Goal: Information Seeking & Learning: Check status

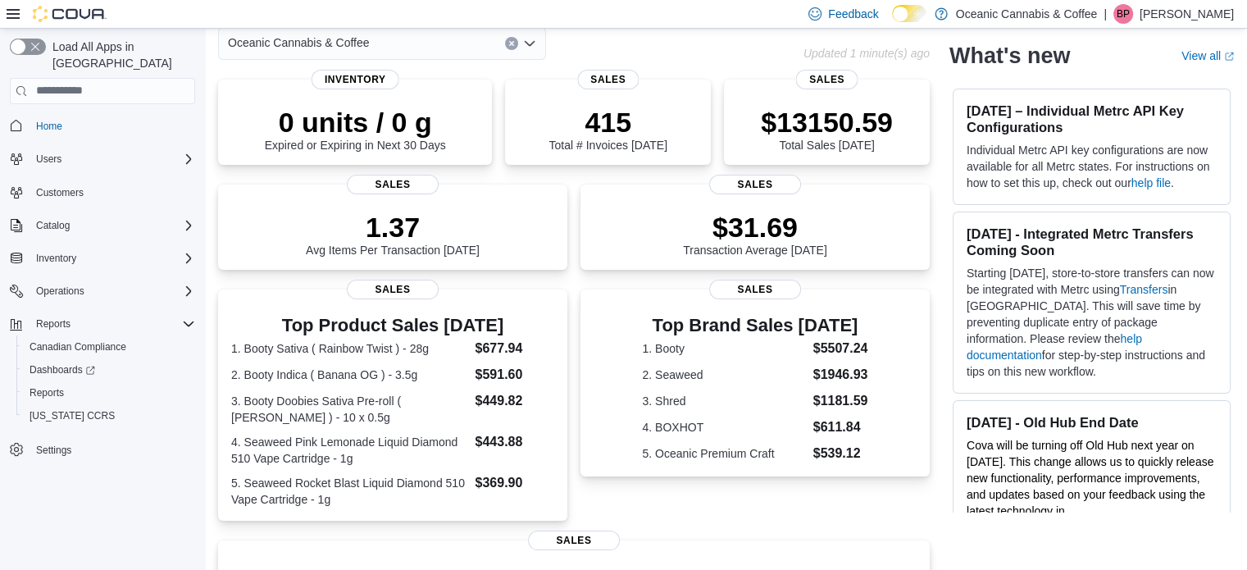
scroll to position [82, 0]
click at [71, 383] on div "Reports" at bounding box center [109, 393] width 172 height 20
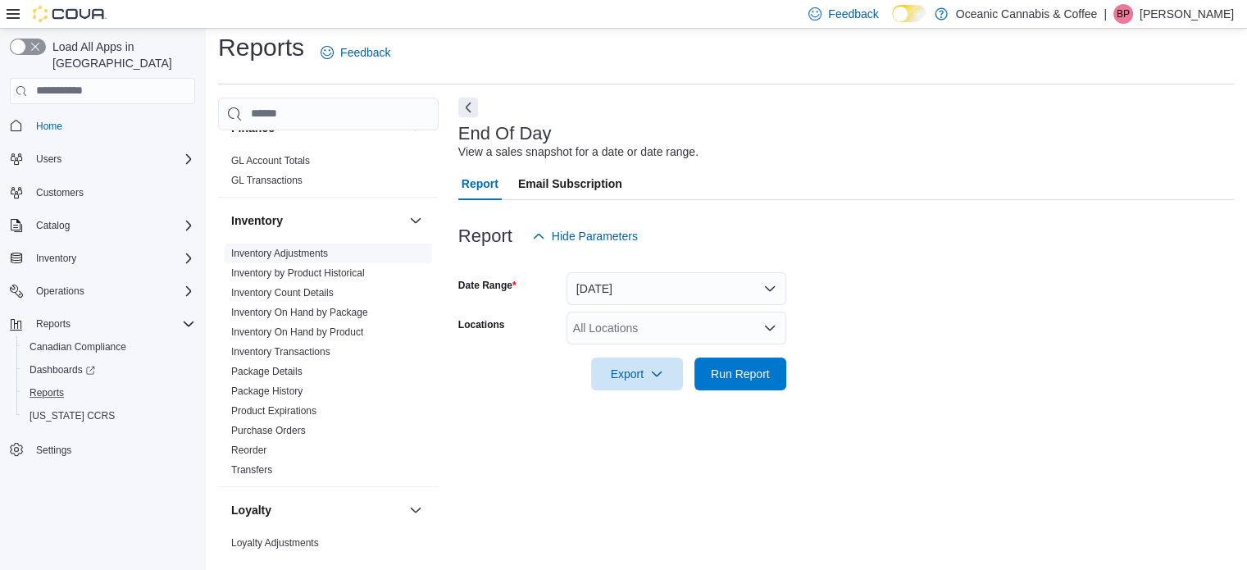
scroll to position [492, 0]
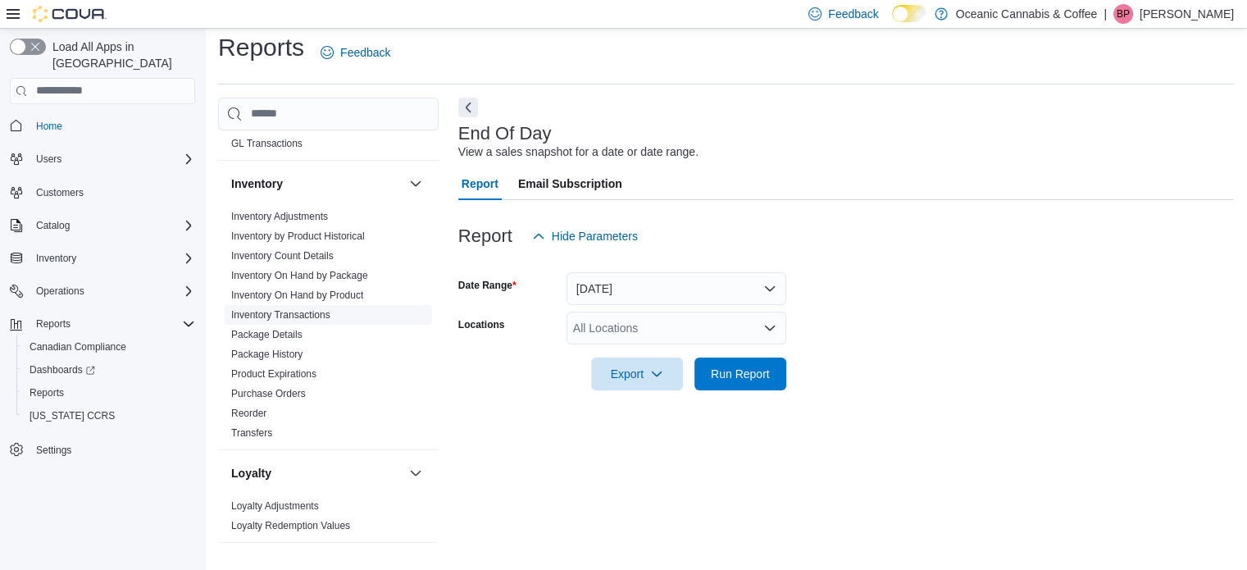
click at [295, 313] on link "Inventory Transactions" at bounding box center [280, 314] width 99 height 11
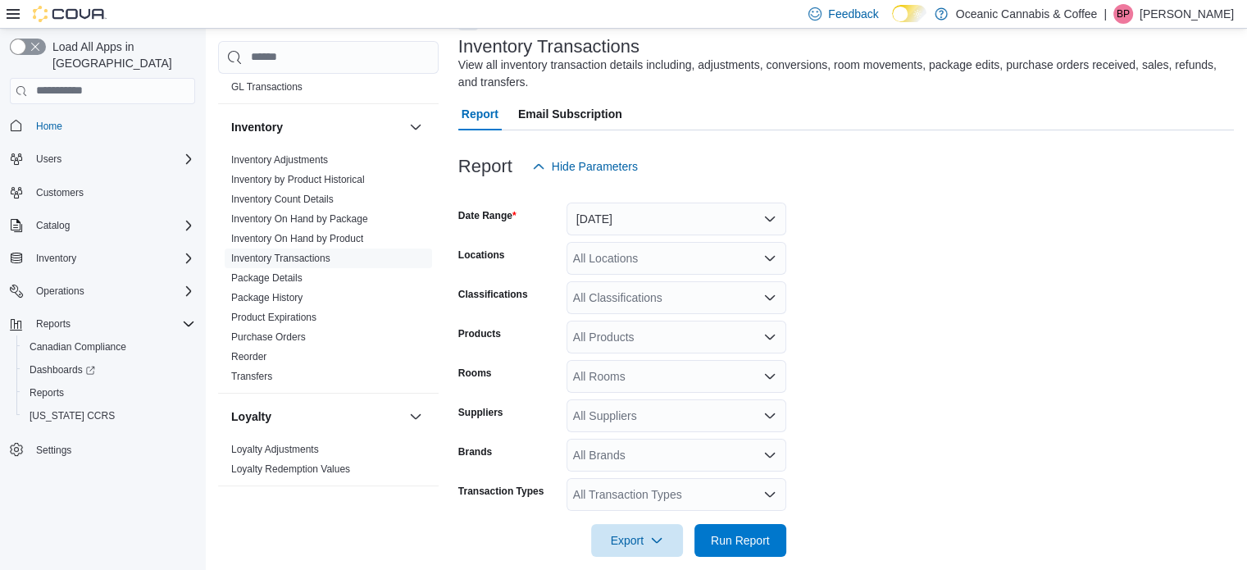
scroll to position [116, 0]
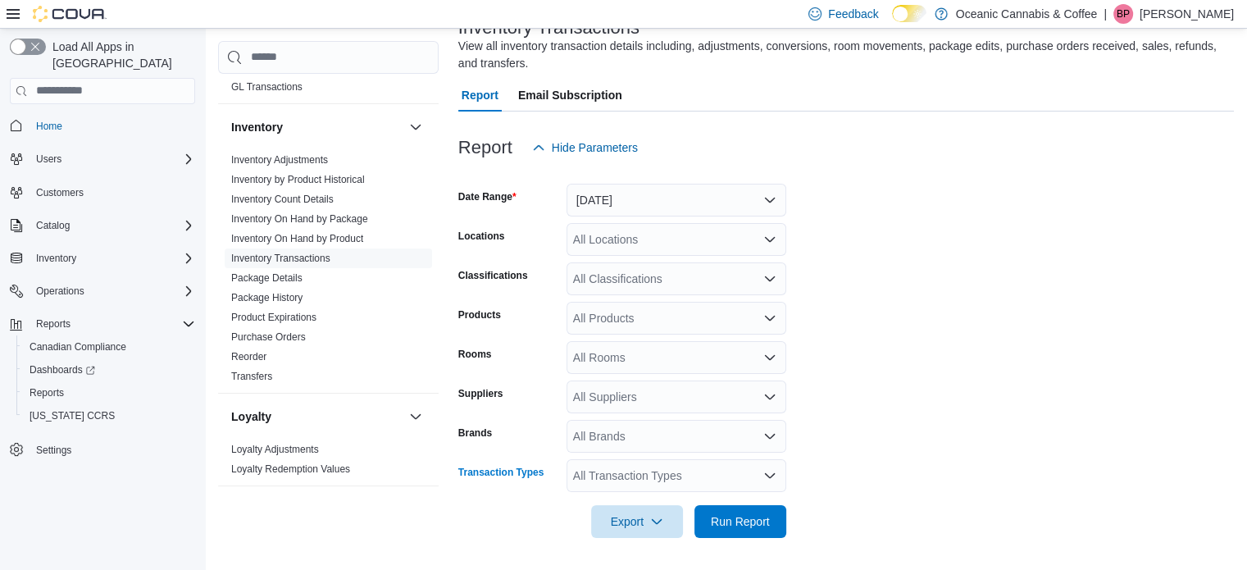
click at [644, 472] on div "All Transaction Types" at bounding box center [677, 475] width 220 height 33
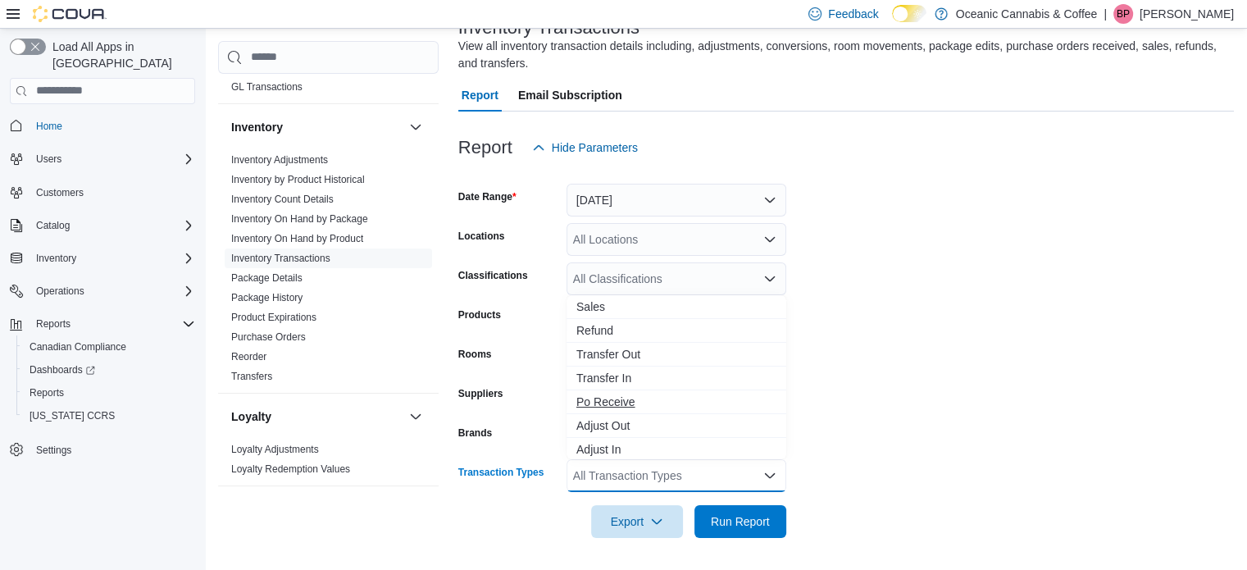
click at [636, 403] on span "Po Receive" at bounding box center [676, 402] width 200 height 16
click at [993, 366] on form "Date Range Yesterday Locations All Locations Classifications All Classification…" at bounding box center [846, 351] width 776 height 374
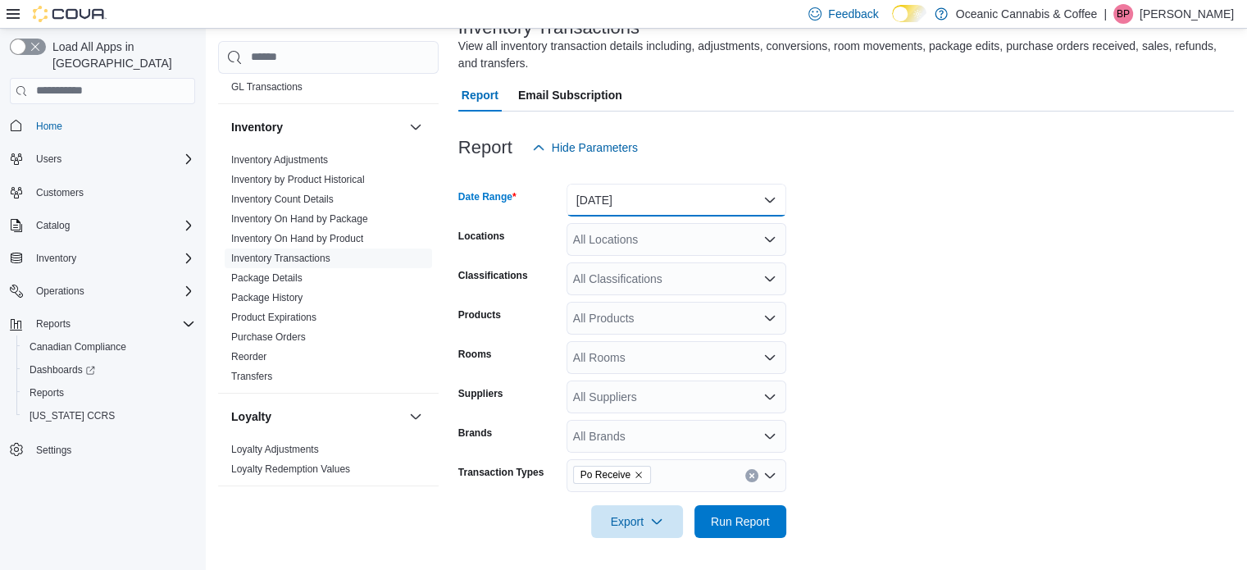
click at [638, 190] on button "Yesterday" at bounding box center [677, 200] width 220 height 33
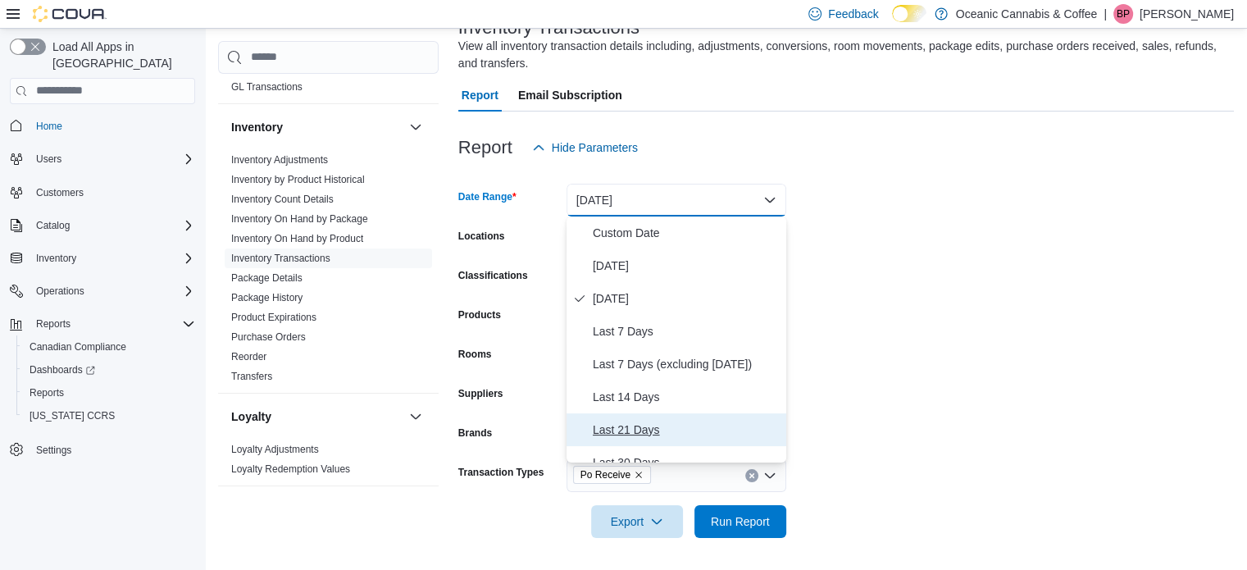
click at [699, 427] on span "Last 21 Days" at bounding box center [686, 430] width 187 height 20
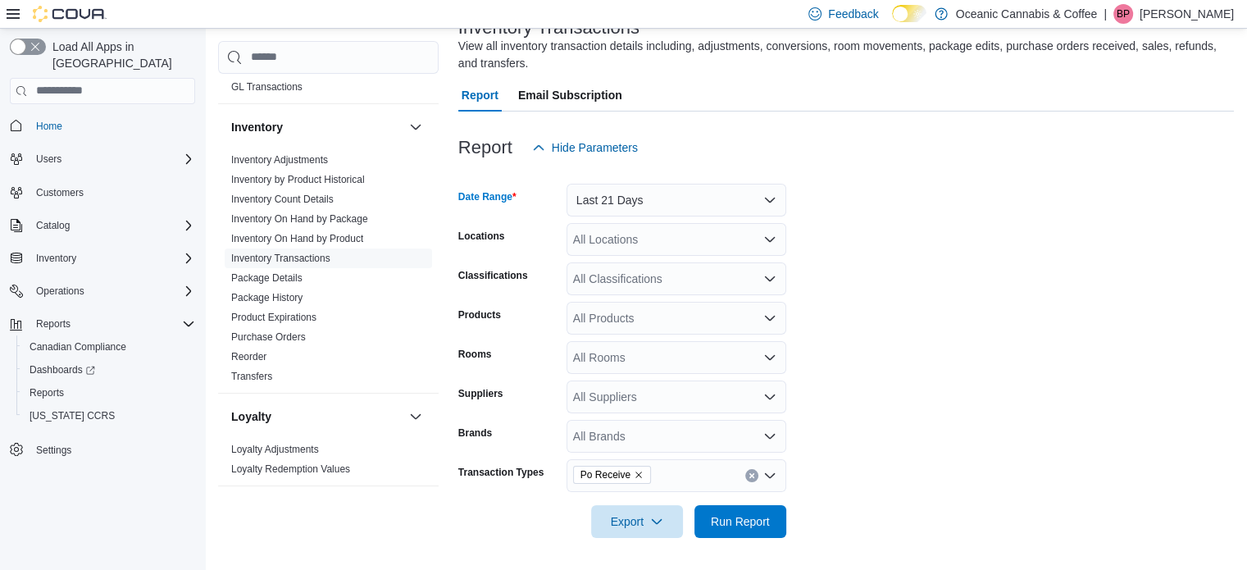
click at [921, 301] on form "Date Range Last 21 Days Locations All Locations Classifications All Classificat…" at bounding box center [846, 351] width 776 height 374
click at [629, 312] on div "All Products" at bounding box center [677, 318] width 220 height 33
type input "*****"
click at [638, 340] on div "Adults Only Nak...sable Vape - 1g" at bounding box center [676, 346] width 200 height 16
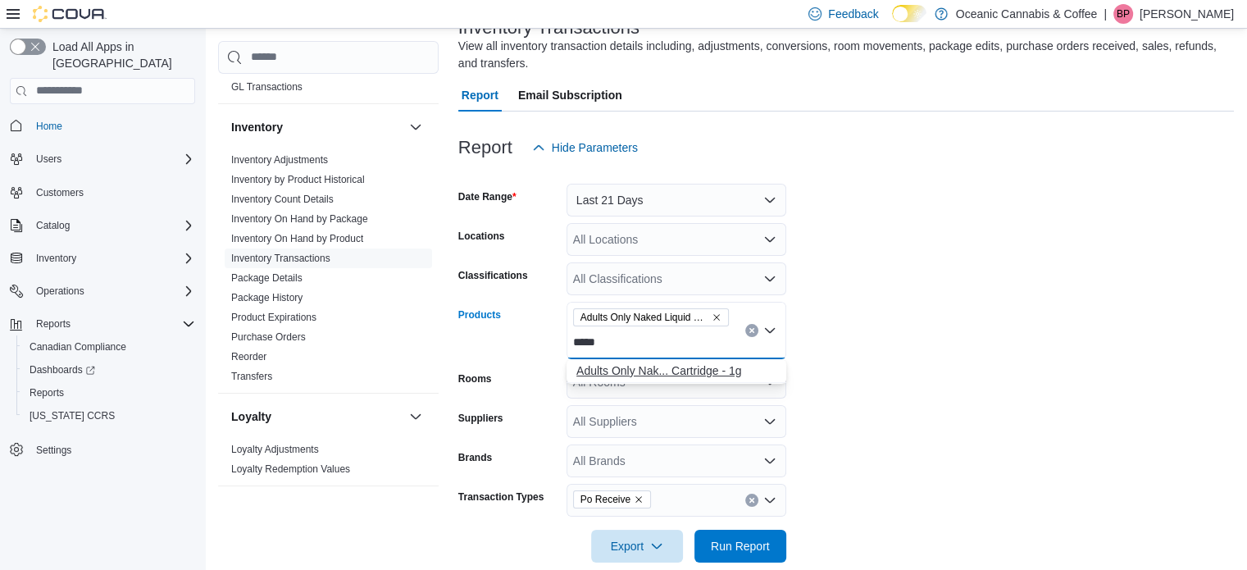
type input "*****"
click at [741, 368] on div "Adults Only Nak... Cartridge - 1g" at bounding box center [676, 370] width 200 height 16
click at [903, 366] on form "Date Range Last 21 Days Locations All Locations Classifications All Classificat…" at bounding box center [846, 363] width 776 height 398
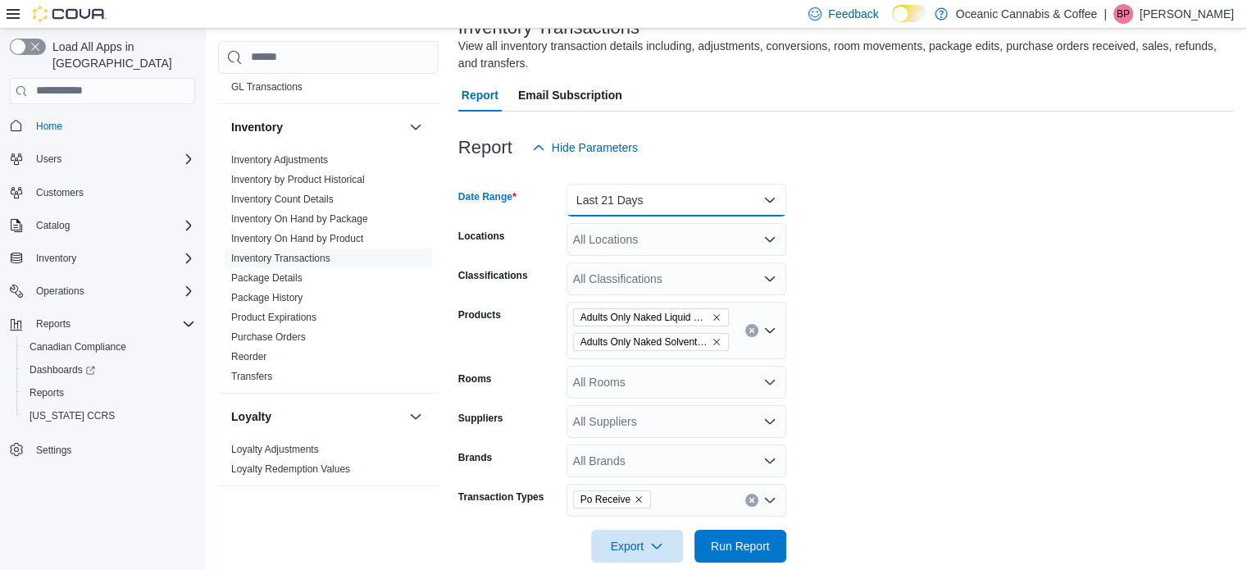
click at [646, 199] on button "Last 21 Days" at bounding box center [677, 200] width 220 height 33
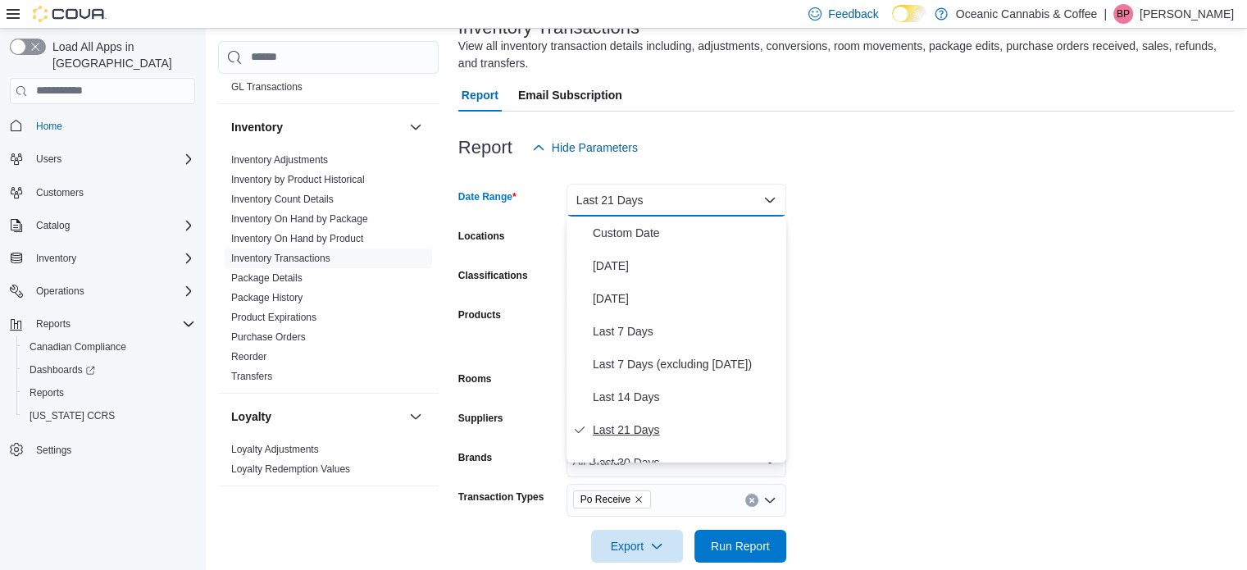
scroll to position [82, 0]
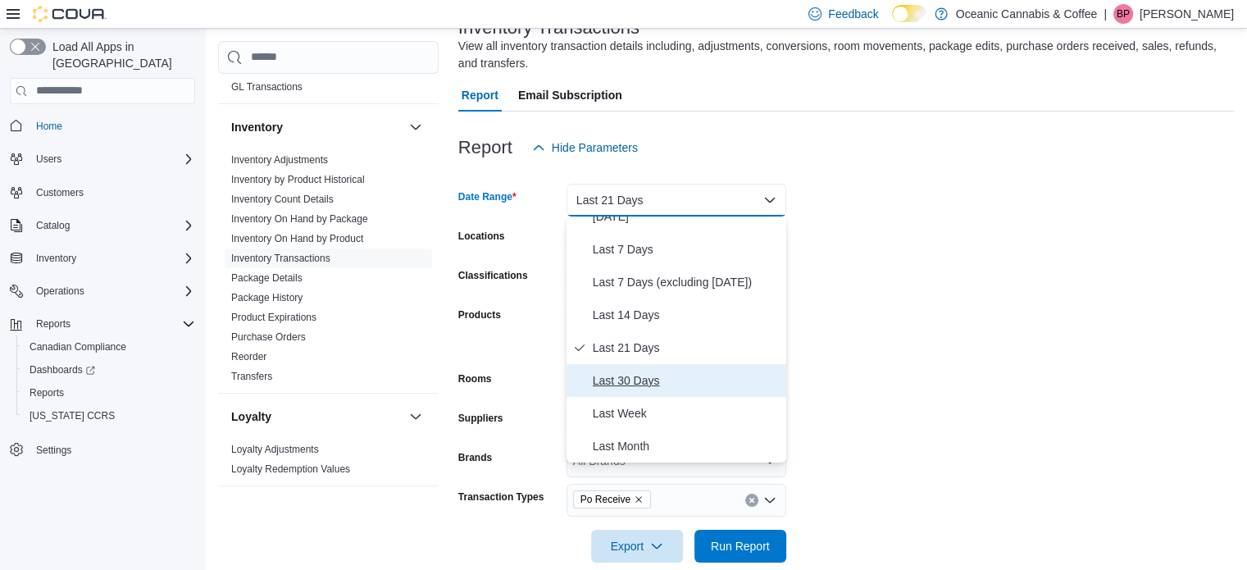
click at [656, 377] on span "Last 30 Days" at bounding box center [686, 381] width 187 height 20
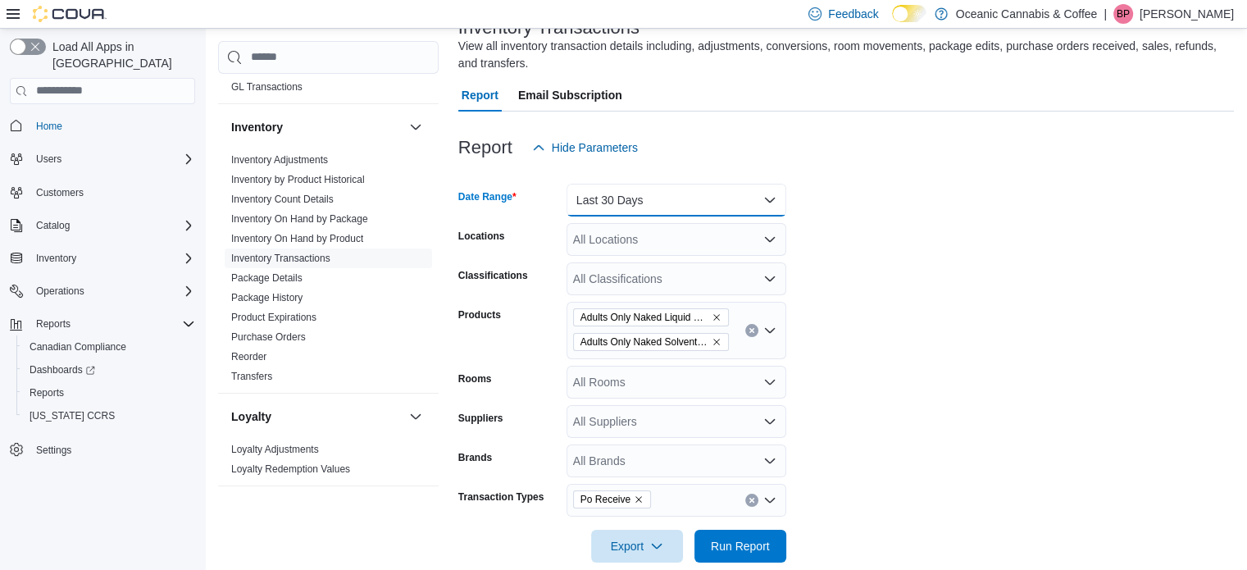
click at [689, 193] on button "Last 30 Days" at bounding box center [677, 200] width 220 height 33
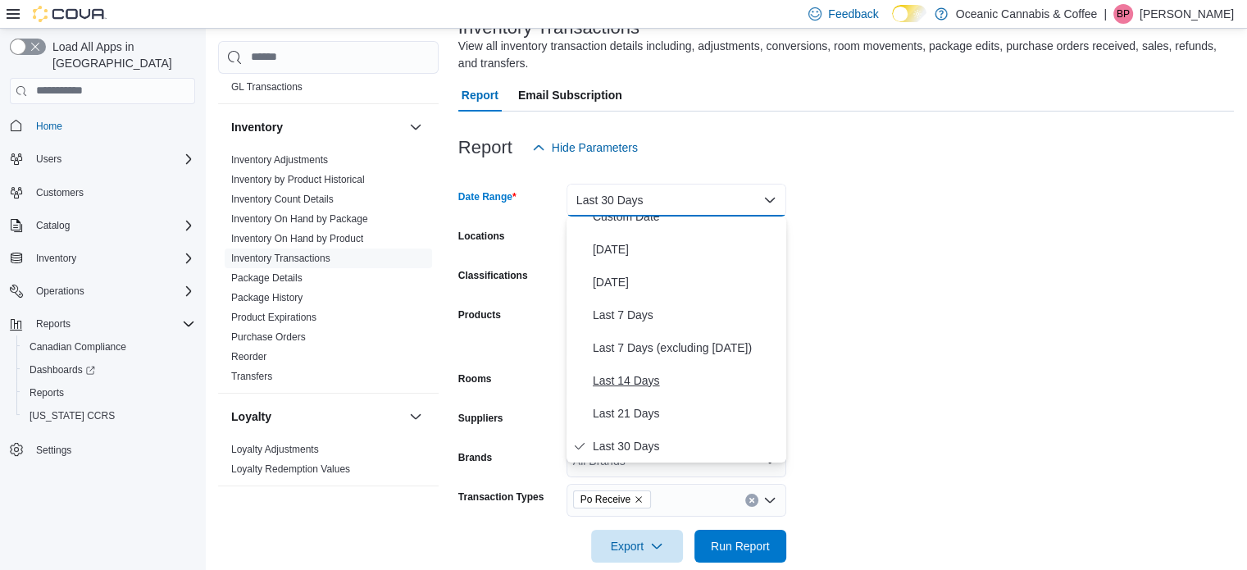
scroll to position [98, 0]
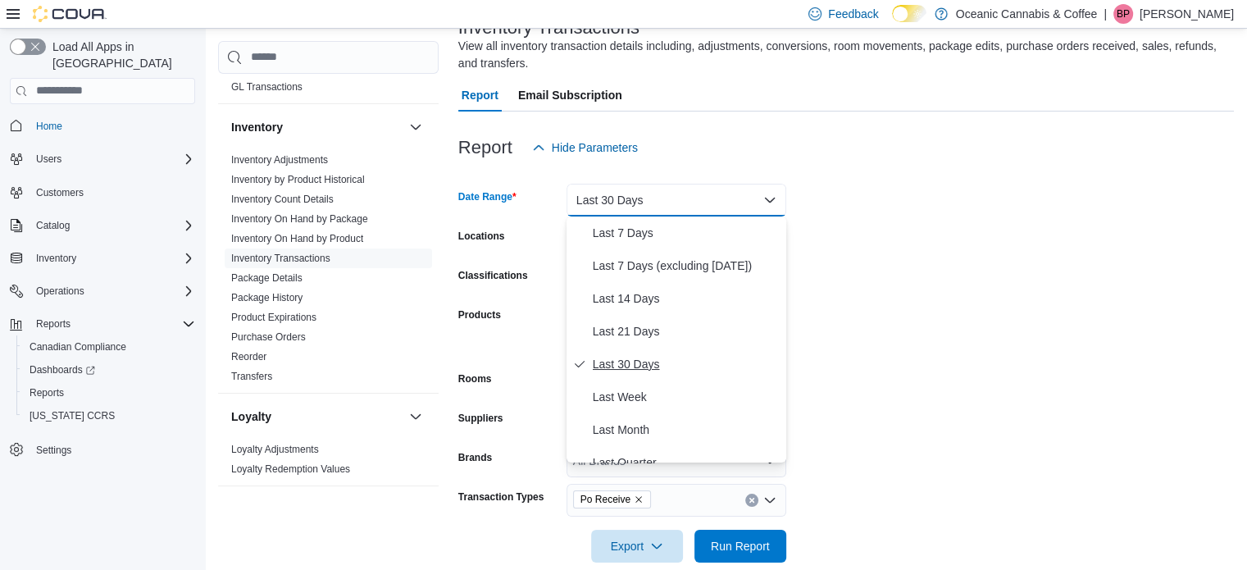
click at [679, 359] on span "Last 30 Days" at bounding box center [686, 364] width 187 height 20
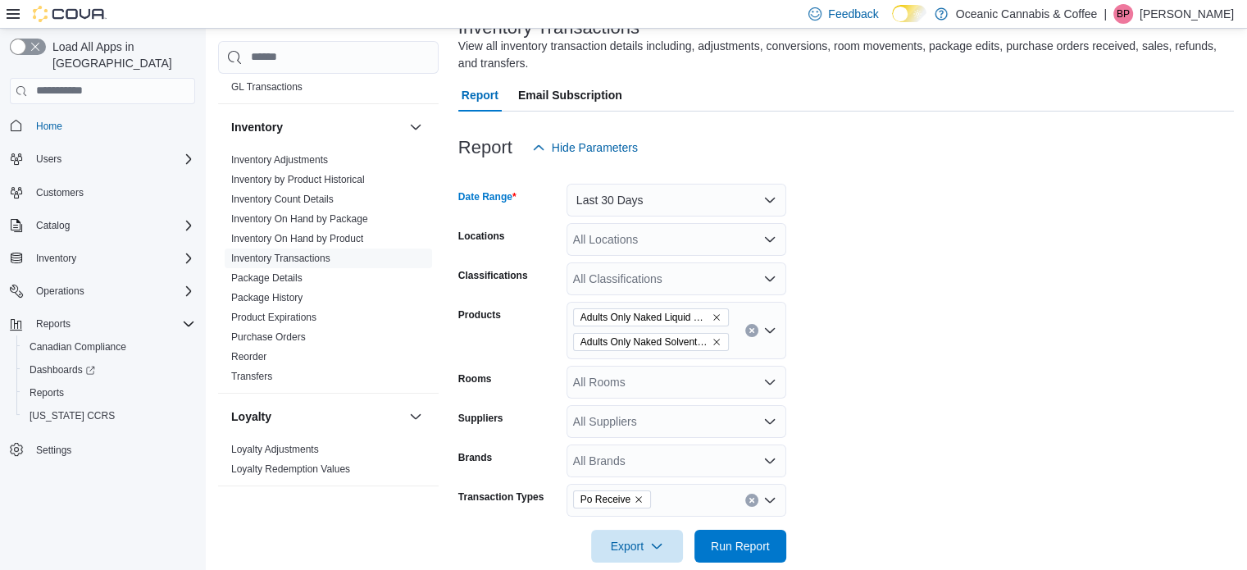
click at [986, 369] on form "Date Range Last 30 Days Locations All Locations Classifications All Classificat…" at bounding box center [846, 363] width 776 height 398
click at [725, 540] on span "Run Report" at bounding box center [740, 545] width 59 height 16
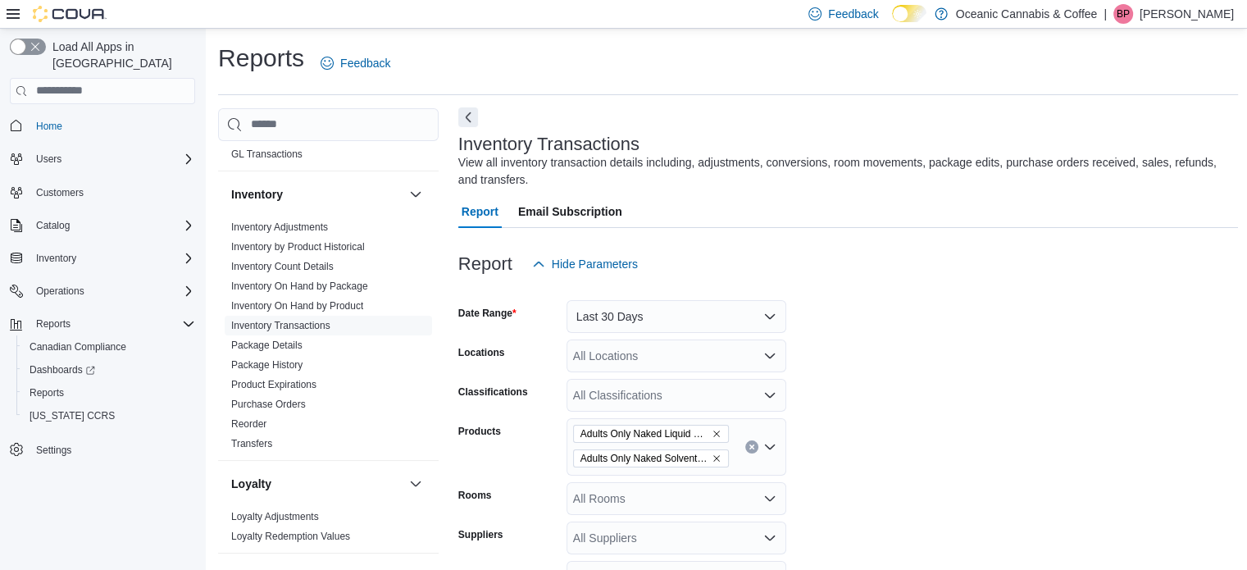
click at [462, 121] on button "Next" at bounding box center [468, 117] width 20 height 20
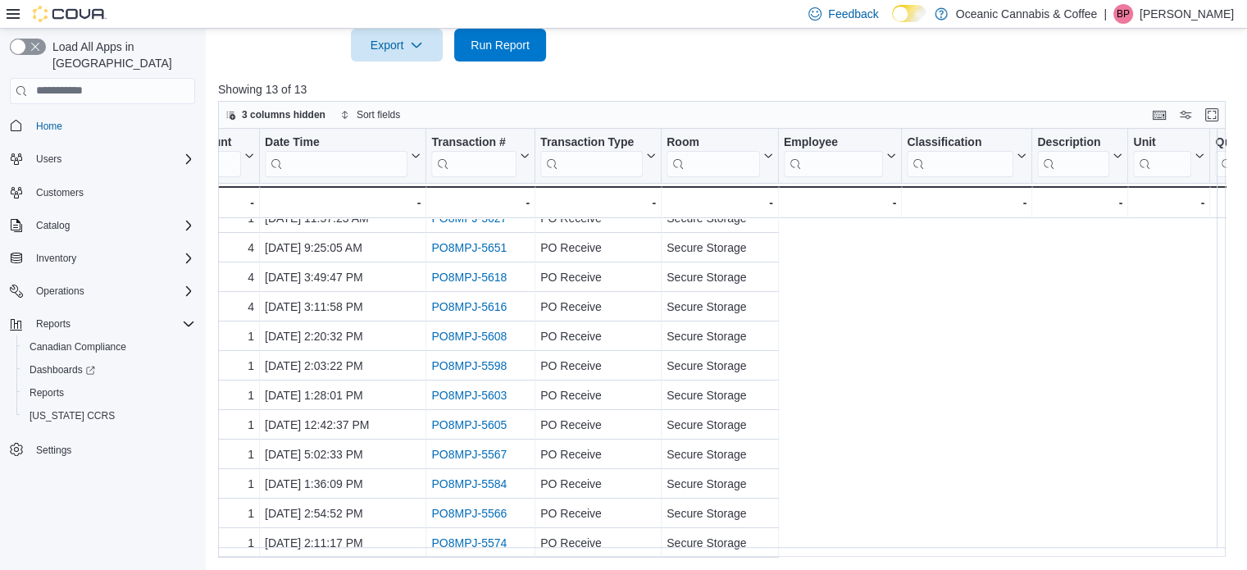
scroll to position [53, 131]
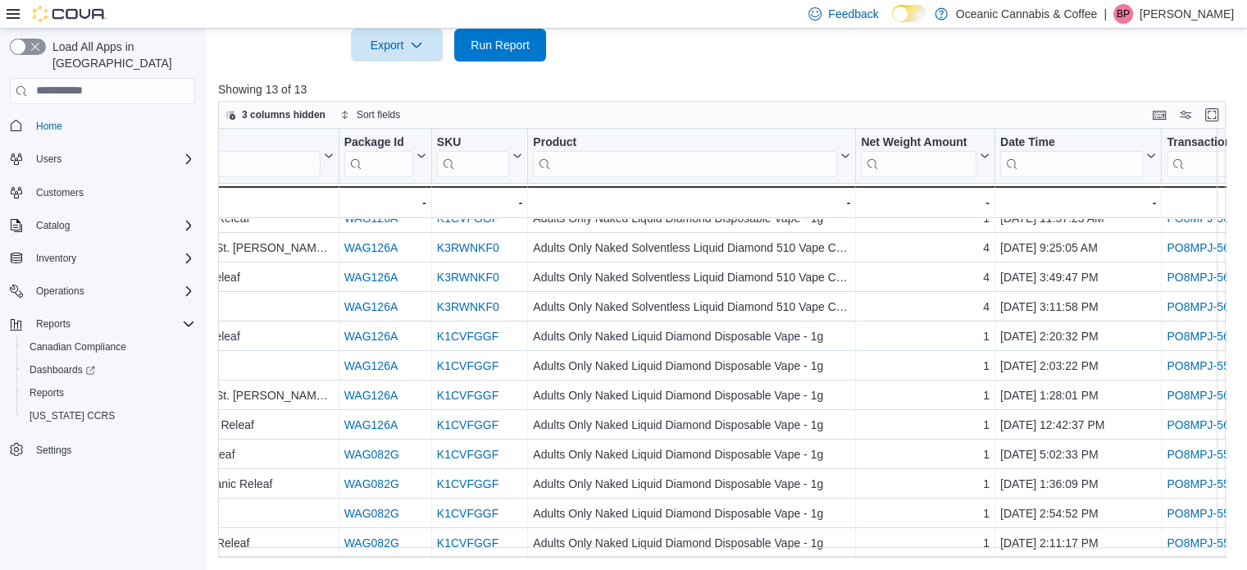
click at [503, 538] on div "Location Click to view column header actions Package Id Click to view column he…" at bounding box center [726, 343] width 1017 height 429
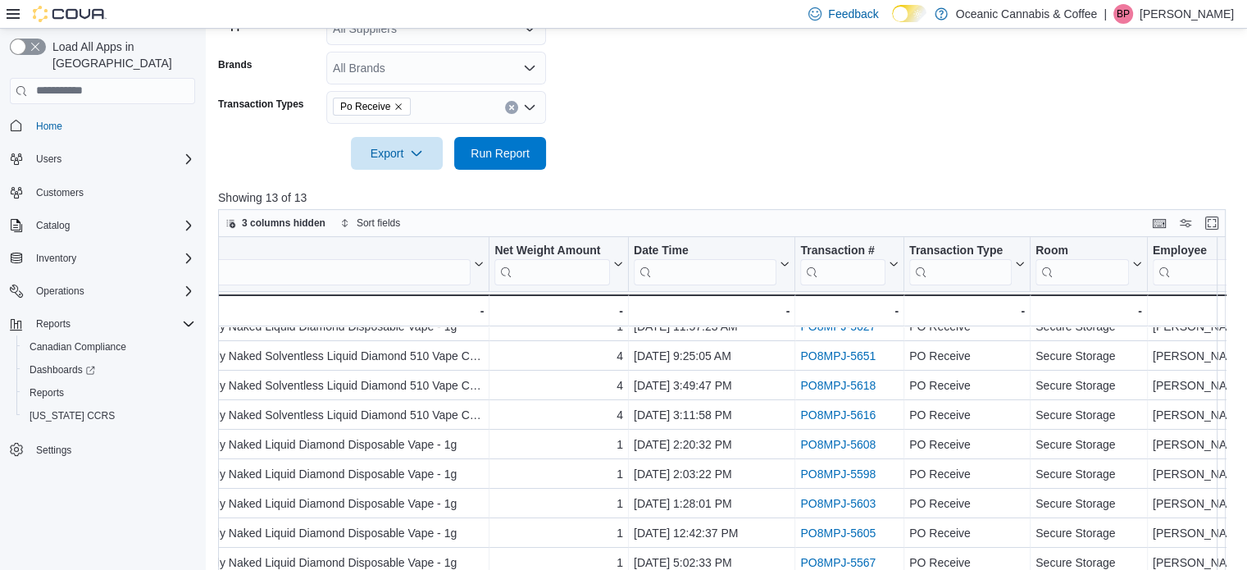
scroll to position [574, 0]
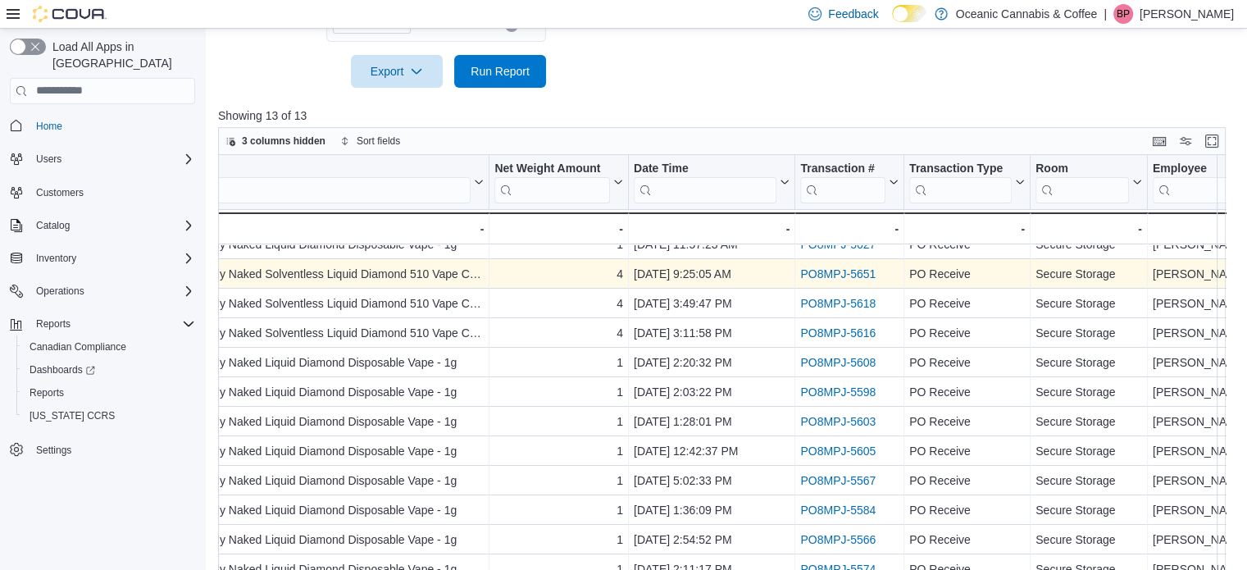
click at [844, 267] on link "PO8MPJ-5651" at bounding box center [837, 273] width 75 height 13
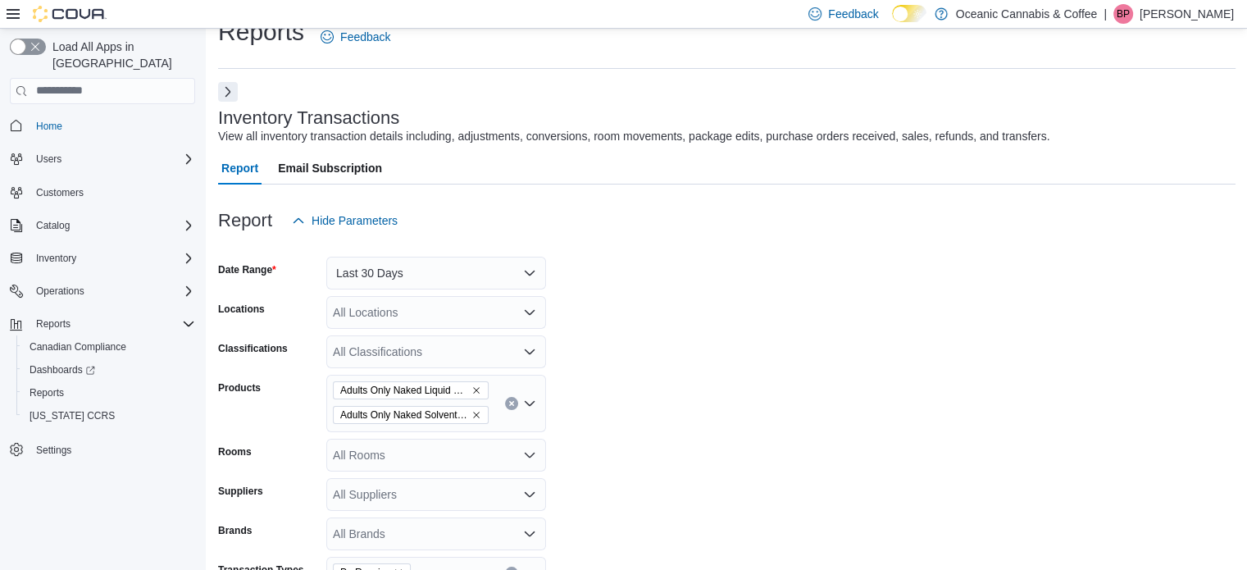
scroll to position [0, 0]
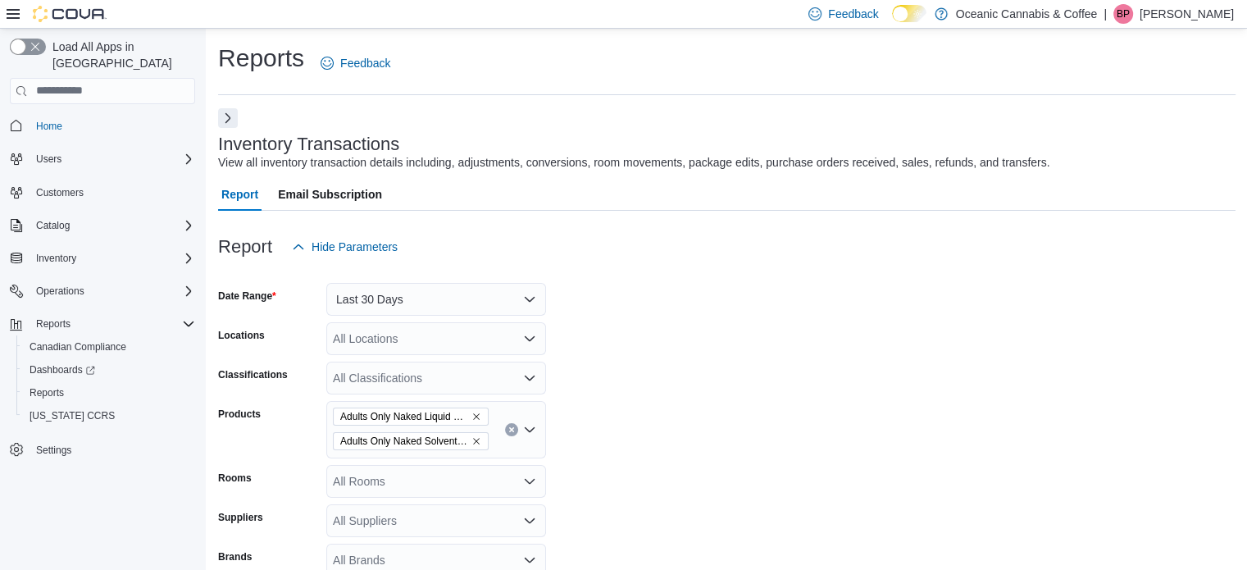
click at [508, 357] on form "Date Range Last 30 Days Locations All Locations Classifications All Classificat…" at bounding box center [726, 462] width 1017 height 398
click at [499, 345] on div "All Locations" at bounding box center [436, 338] width 220 height 33
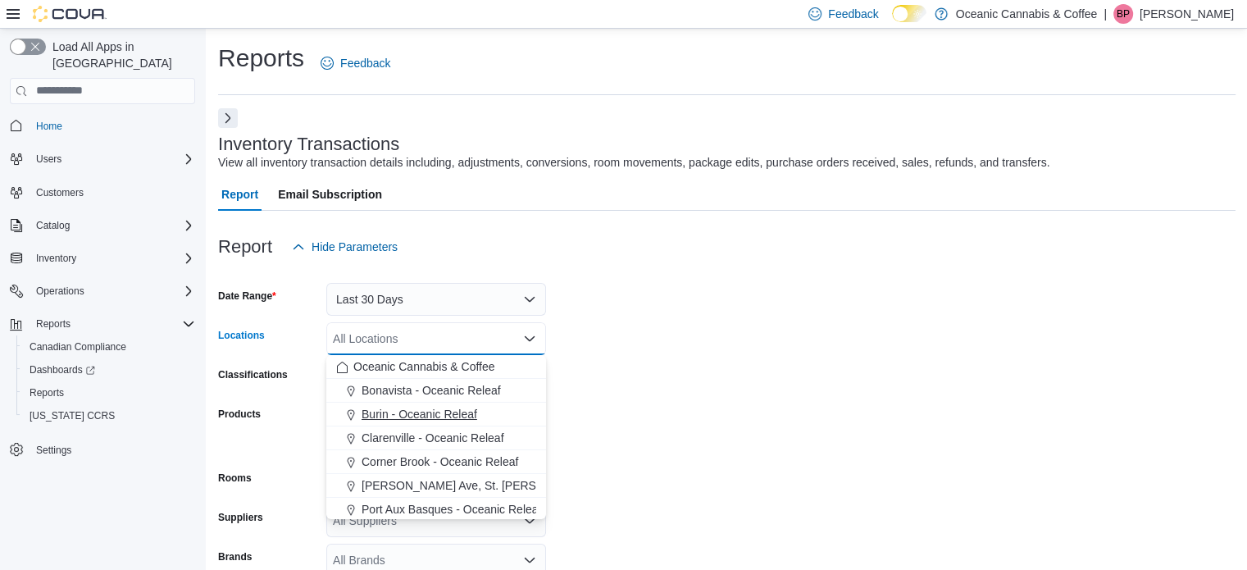
click at [470, 417] on span "Burin - Oceanic Releaf" at bounding box center [420, 414] width 116 height 16
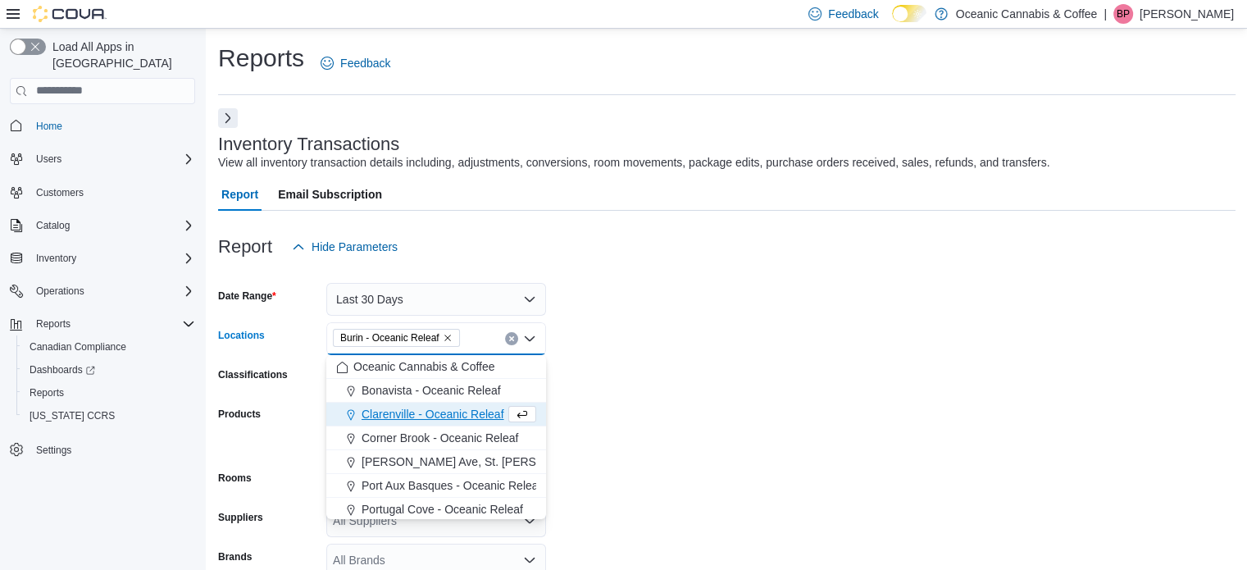
click at [703, 344] on form "Date Range Last 30 Days Locations Burin - Oceanic Releaf Combo box. Selected. B…" at bounding box center [726, 462] width 1017 height 398
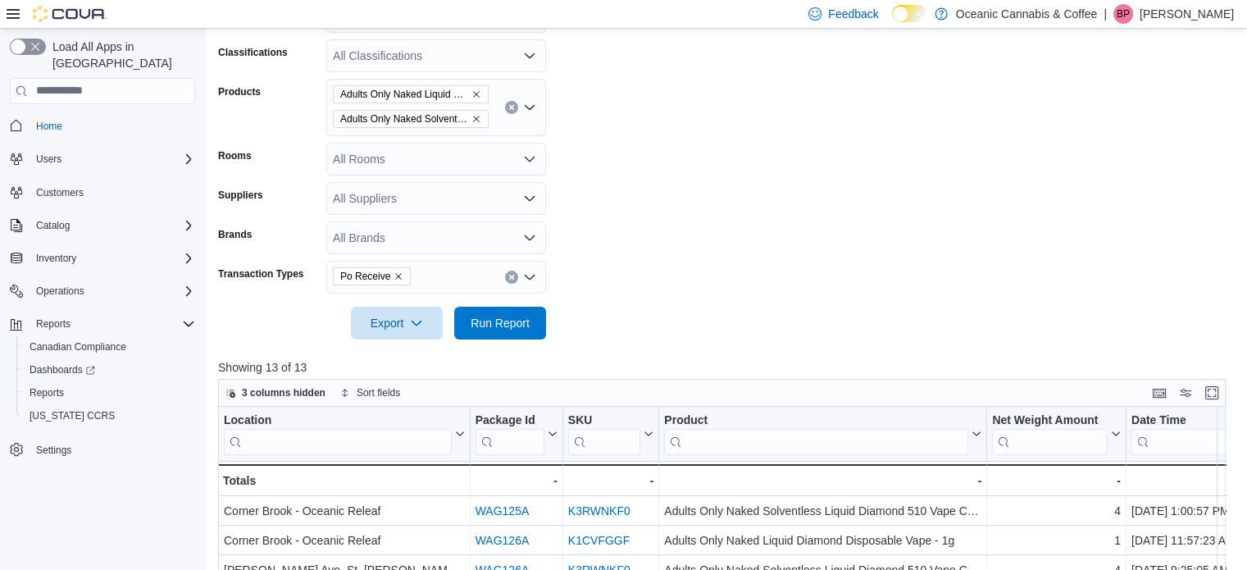
scroll to position [328, 0]
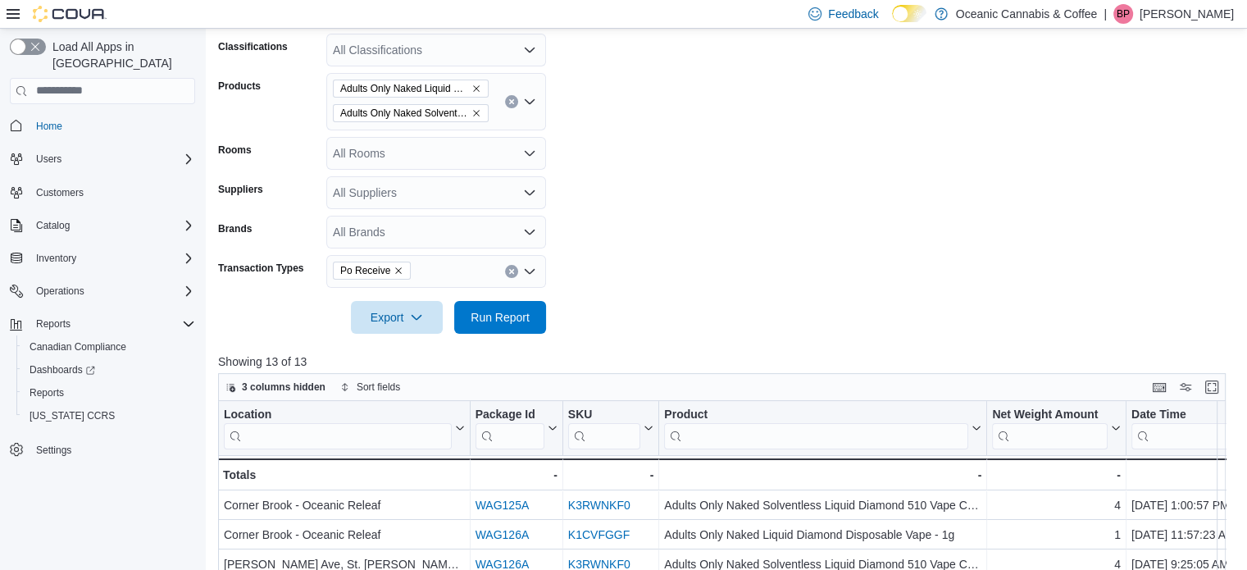
click at [501, 298] on div at bounding box center [726, 294] width 1017 height 13
click at [507, 310] on span "Run Report" at bounding box center [500, 316] width 59 height 16
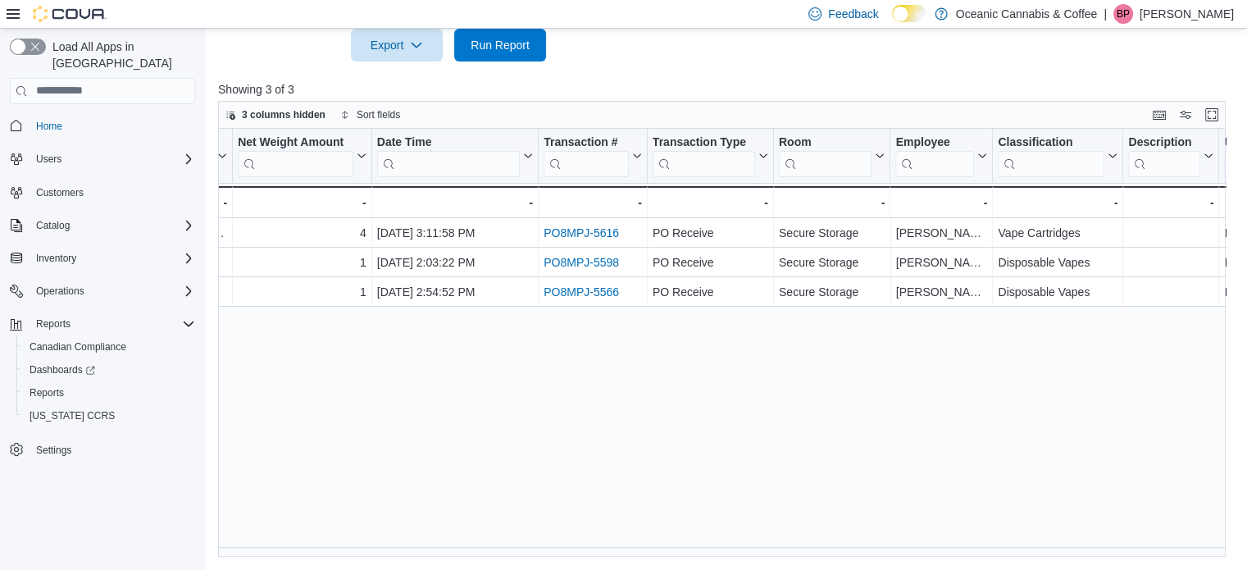
scroll to position [0, 660]
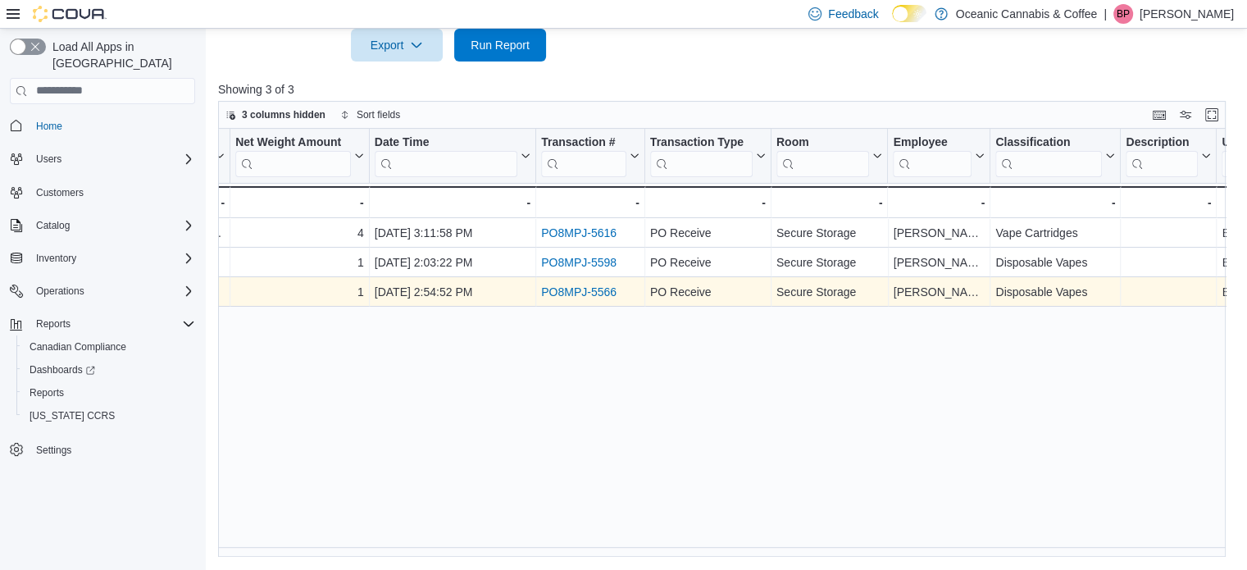
click at [600, 289] on link "PO8MPJ-5566" at bounding box center [578, 291] width 75 height 13
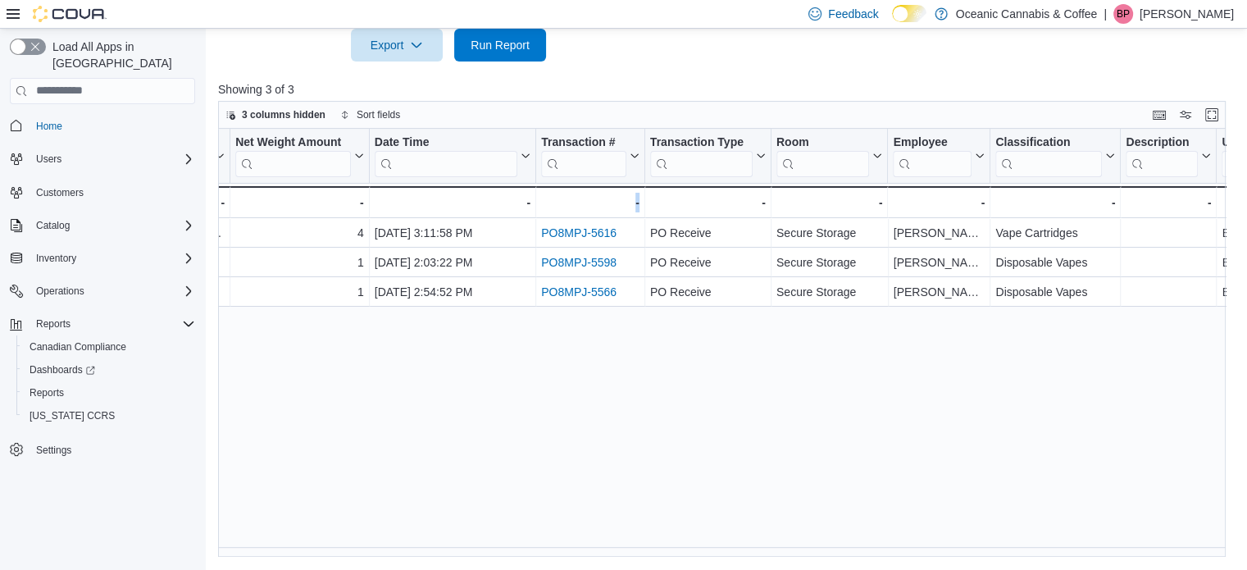
drag, startPoint x: 682, startPoint y: 544, endPoint x: 623, endPoint y: 530, distance: 60.5
click at [623, 530] on div "Location Click to view column header actions Package Id Click to view column he…" at bounding box center [726, 343] width 1017 height 429
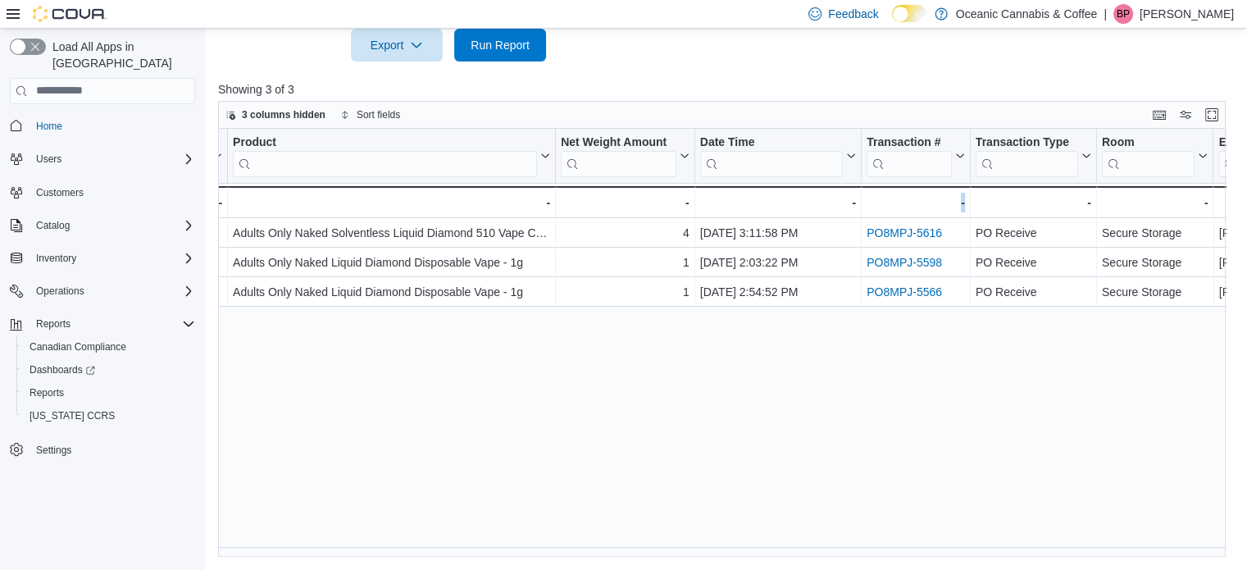
scroll to position [0, 338]
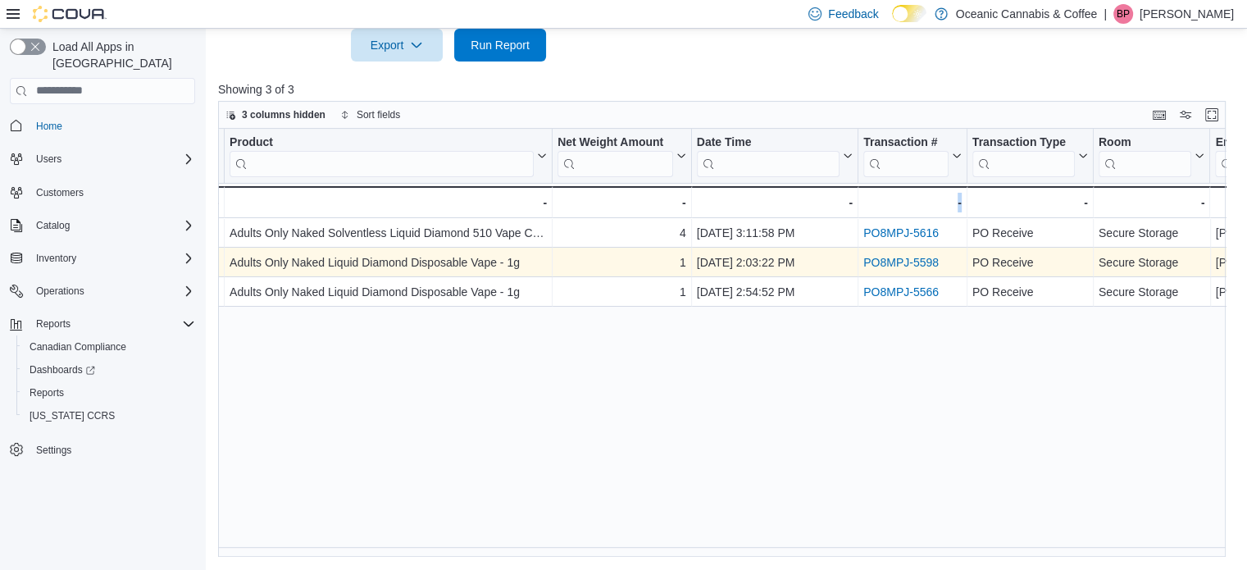
click at [879, 262] on link "PO8MPJ-5598" at bounding box center [900, 262] width 75 height 13
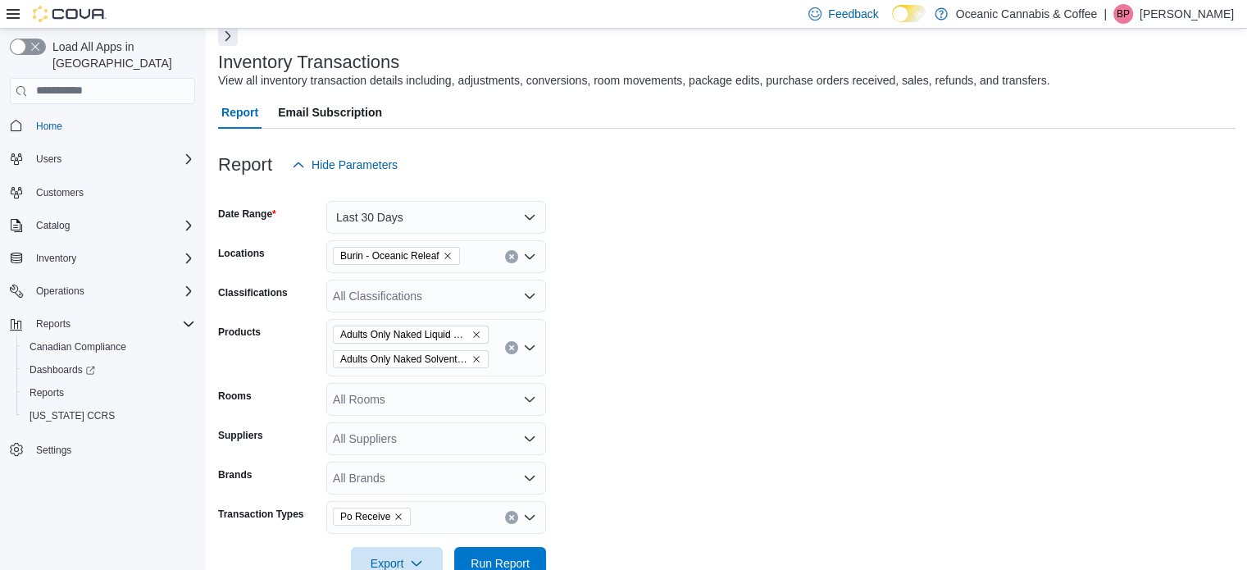
scroll to position [164, 0]
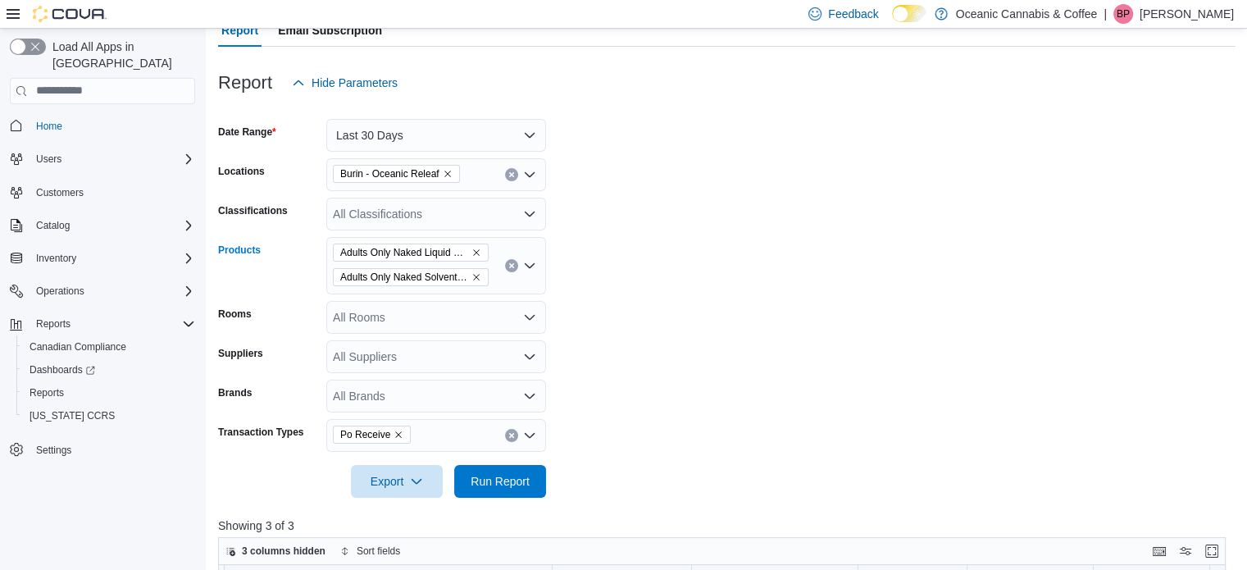
click at [476, 250] on icon "Remove Adults Only Naked Liquid Diamond Disposable Vape - 1g from selection in …" at bounding box center [476, 253] width 10 height 10
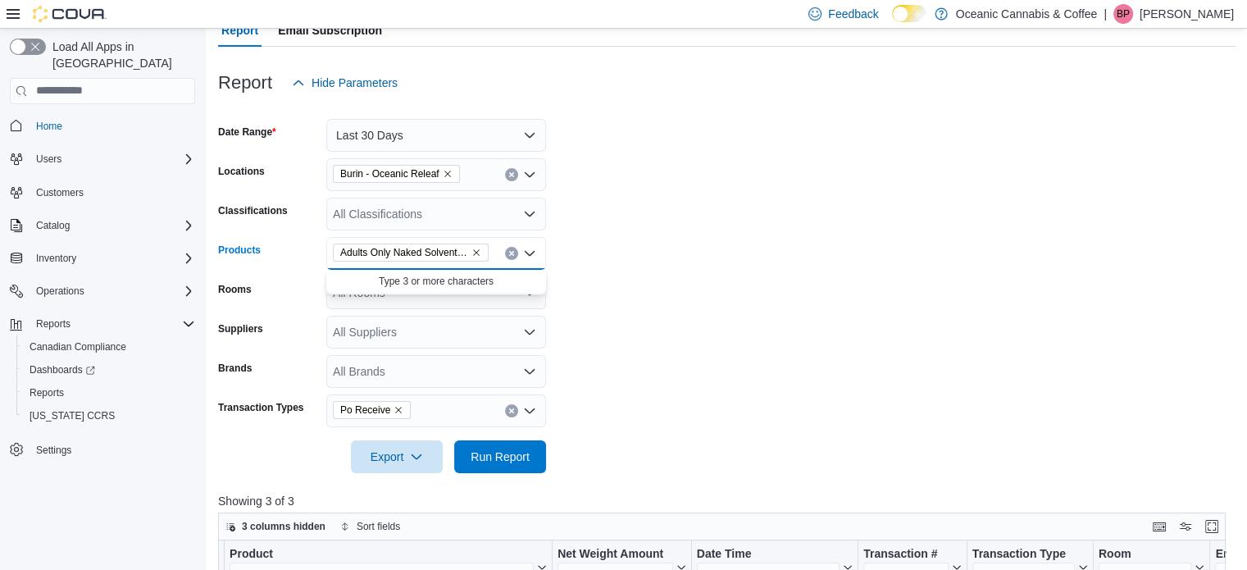
click at [476, 248] on icon "Remove Adults Only Naked Solventless Liquid Diamond 510 Vape Cartridge - 1g fro…" at bounding box center [476, 253] width 10 height 10
click at [448, 175] on icon "Remove Burin - Oceanic Releaf from selection in this group" at bounding box center [447, 174] width 7 height 7
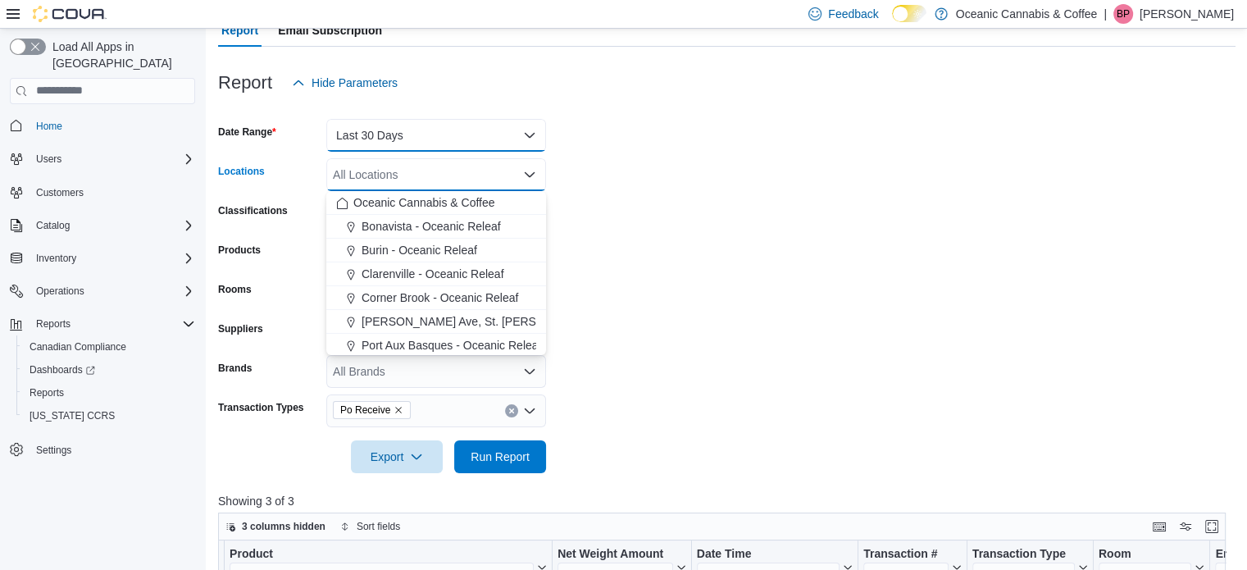
click at [447, 147] on button "Last 30 Days" at bounding box center [436, 135] width 220 height 33
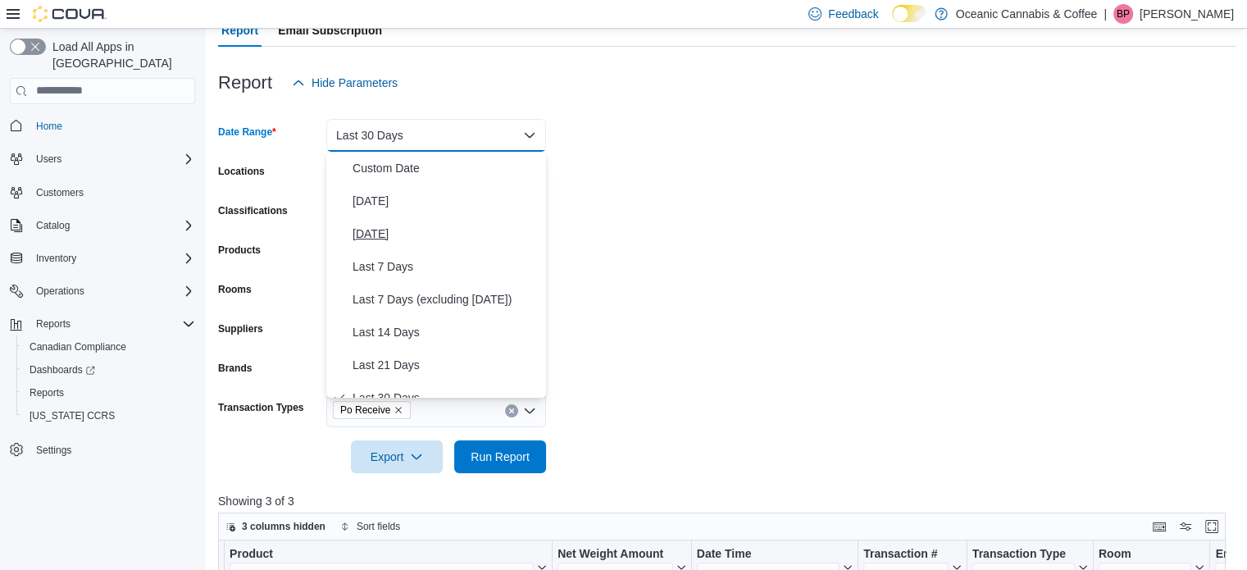
scroll to position [16, 0]
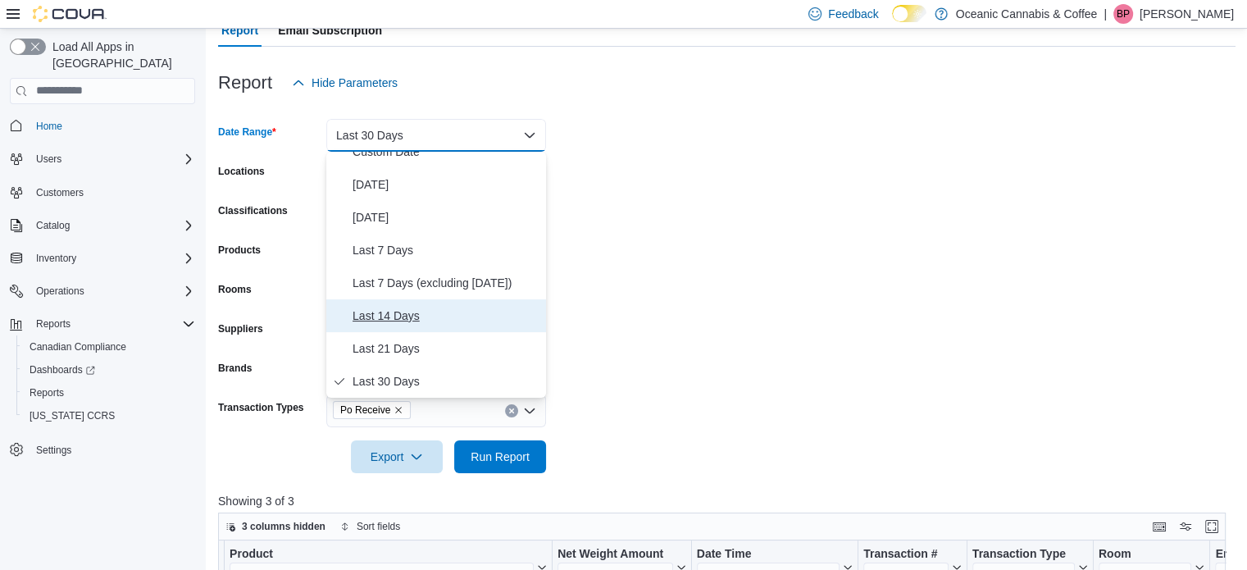
click at [456, 324] on span "Last 14 Days" at bounding box center [446, 316] width 187 height 20
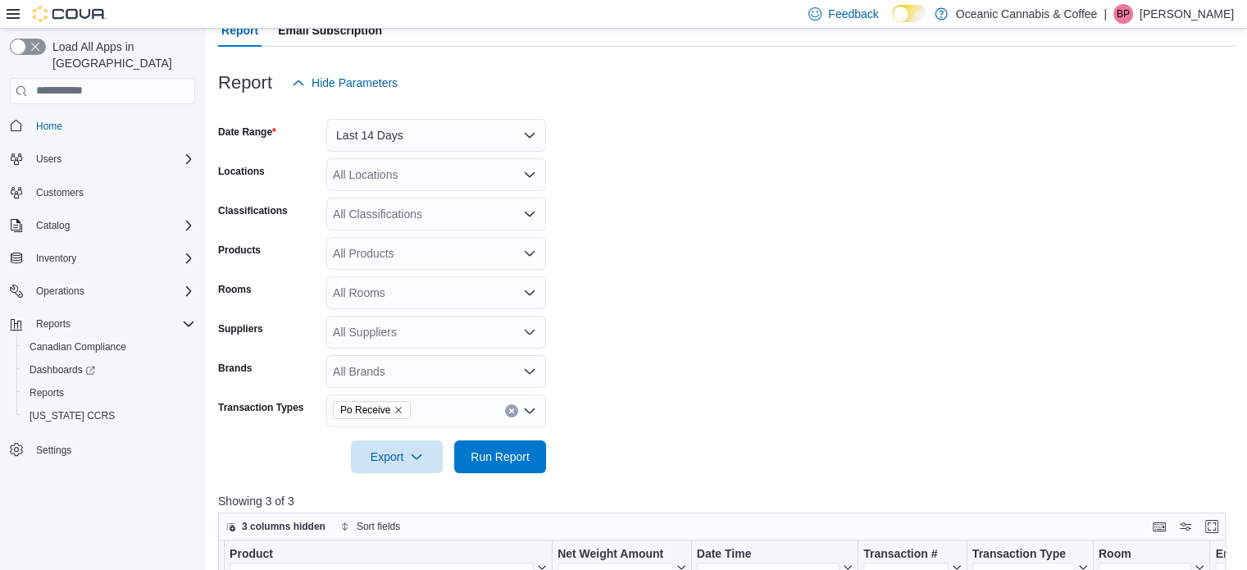
click at [636, 419] on form "Date Range Last 14 Days Locations All Locations Classifications All Classificat…" at bounding box center [726, 286] width 1017 height 374
click at [512, 457] on span "Run Report" at bounding box center [500, 456] width 59 height 16
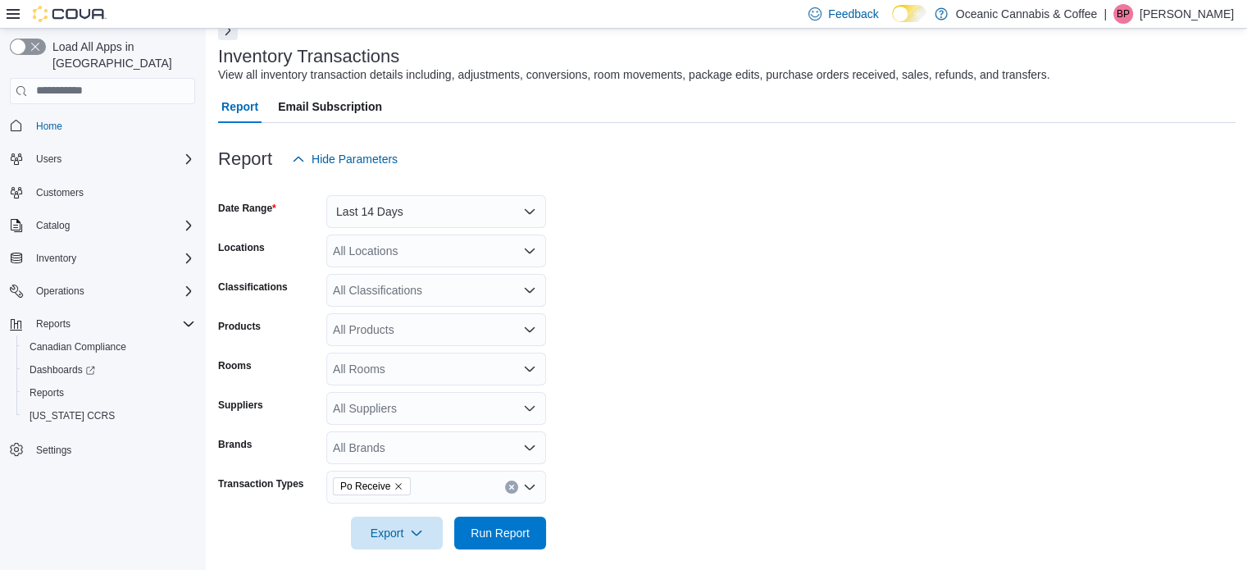
scroll to position [83, 0]
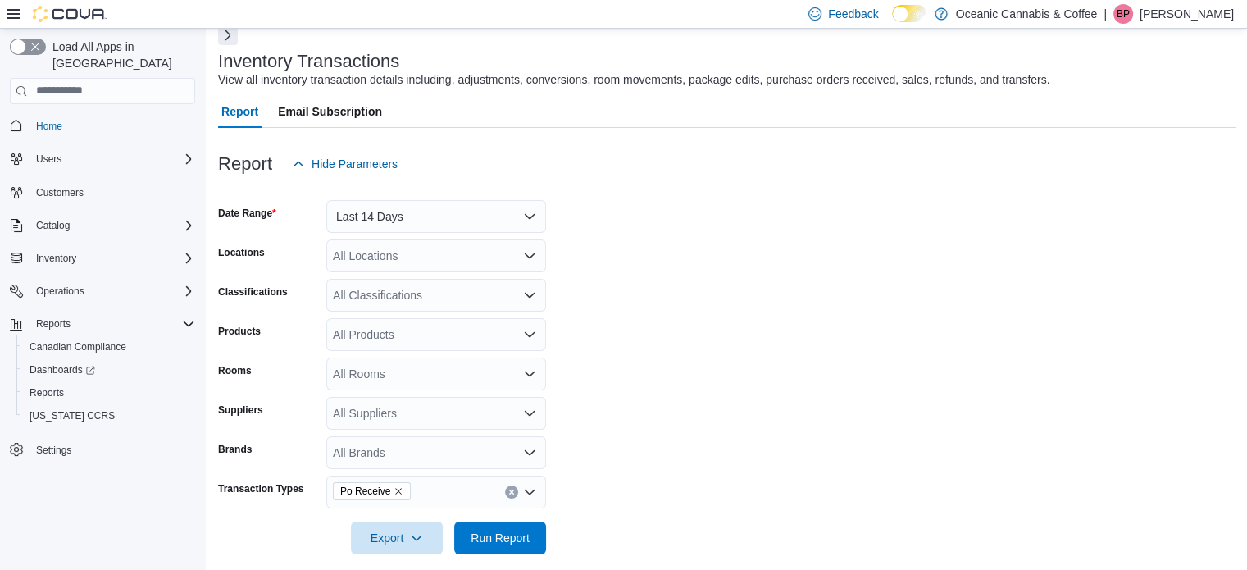
click at [404, 294] on div "All Classifications" at bounding box center [436, 295] width 220 height 33
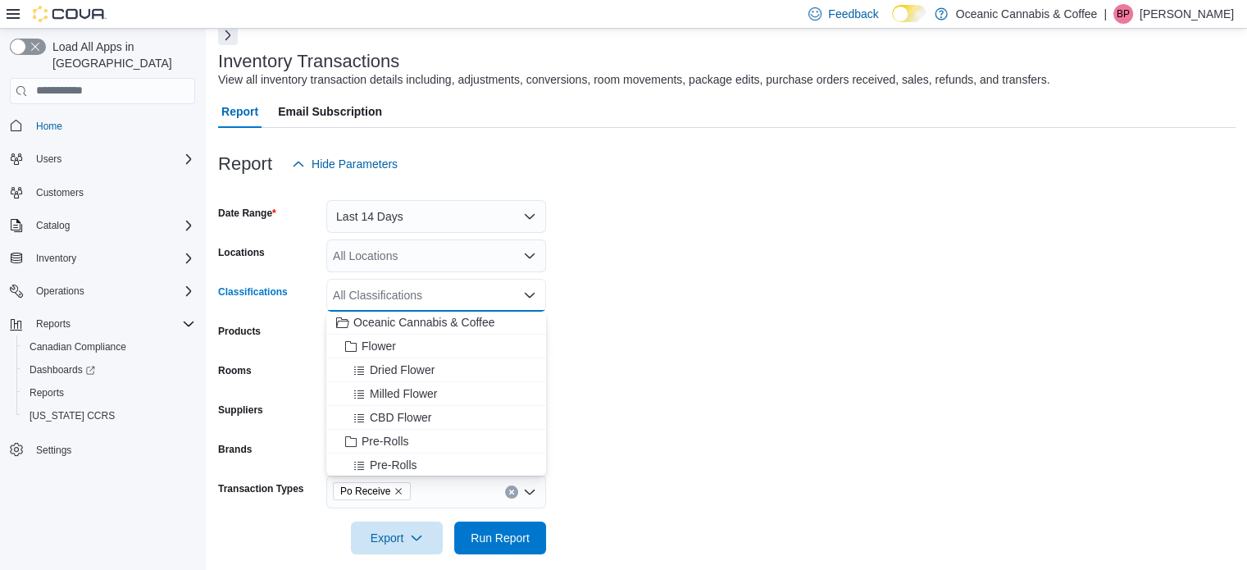
scroll to position [0, 0]
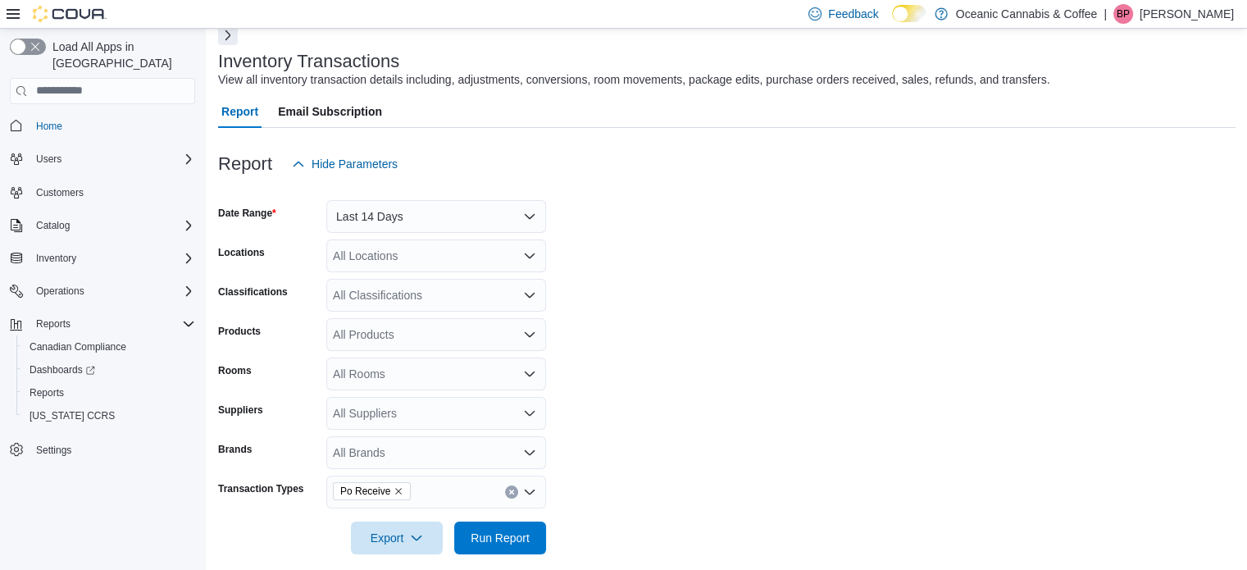
drag, startPoint x: 749, startPoint y: 346, endPoint x: 667, endPoint y: 338, distance: 82.4
click at [749, 346] on form "Date Range Last 14 Days Locations All Locations Classifications All Classificat…" at bounding box center [726, 367] width 1017 height 374
click at [408, 257] on div "All Locations" at bounding box center [436, 255] width 220 height 33
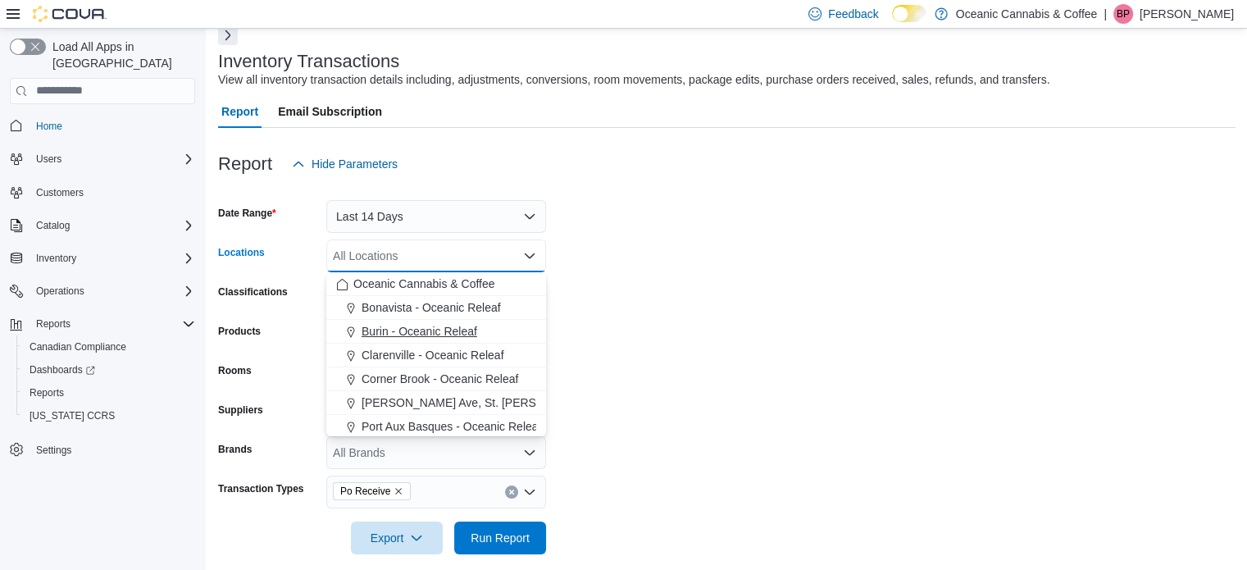
click at [413, 325] on span "Burin - Oceanic Releaf" at bounding box center [420, 331] width 116 height 16
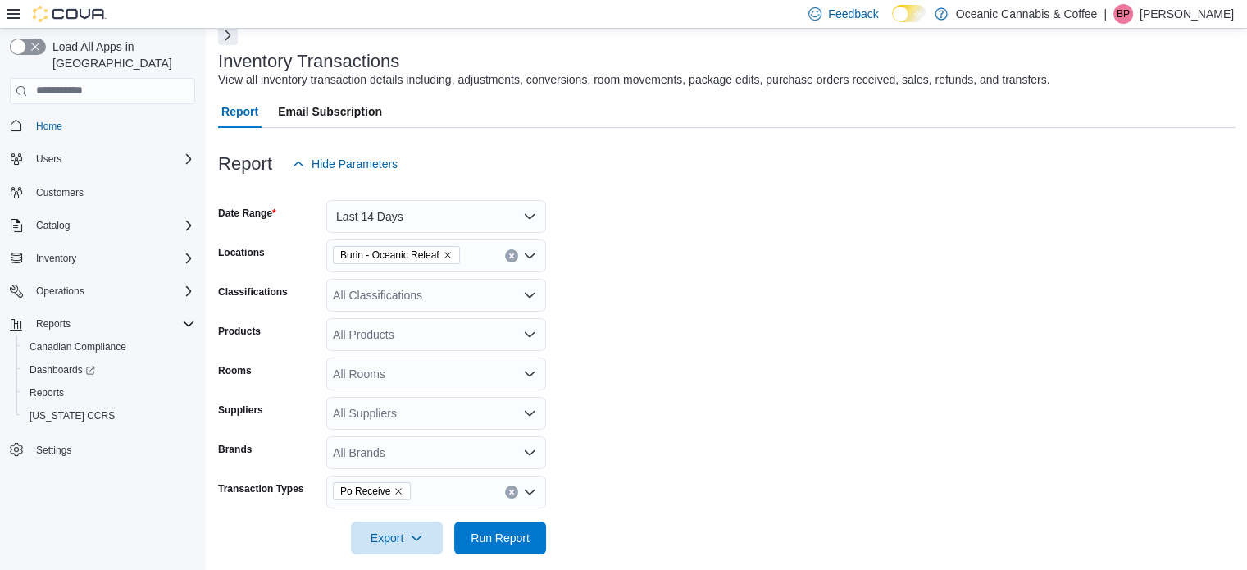
click at [752, 290] on form "Date Range Last 14 Days Locations Burin - Oceanic Releaf Classifications All Cl…" at bounding box center [726, 367] width 1017 height 374
click at [396, 403] on div "All Suppliers" at bounding box center [436, 413] width 220 height 33
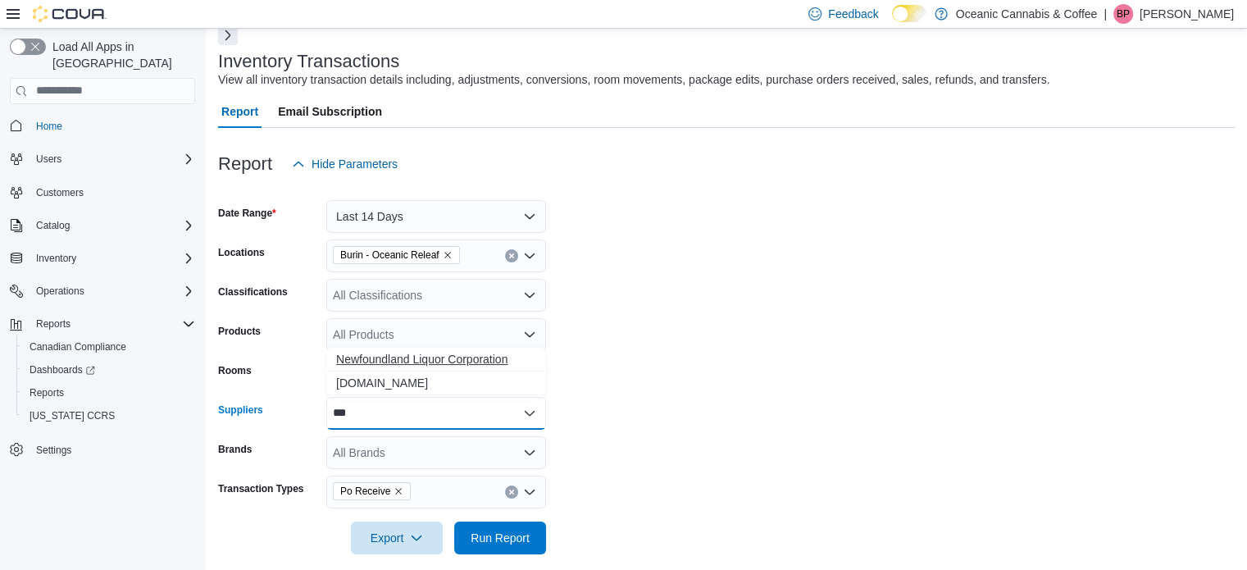
type input "***"
click at [403, 353] on span "Newfoundland Liquor Corporation" at bounding box center [436, 359] width 200 height 16
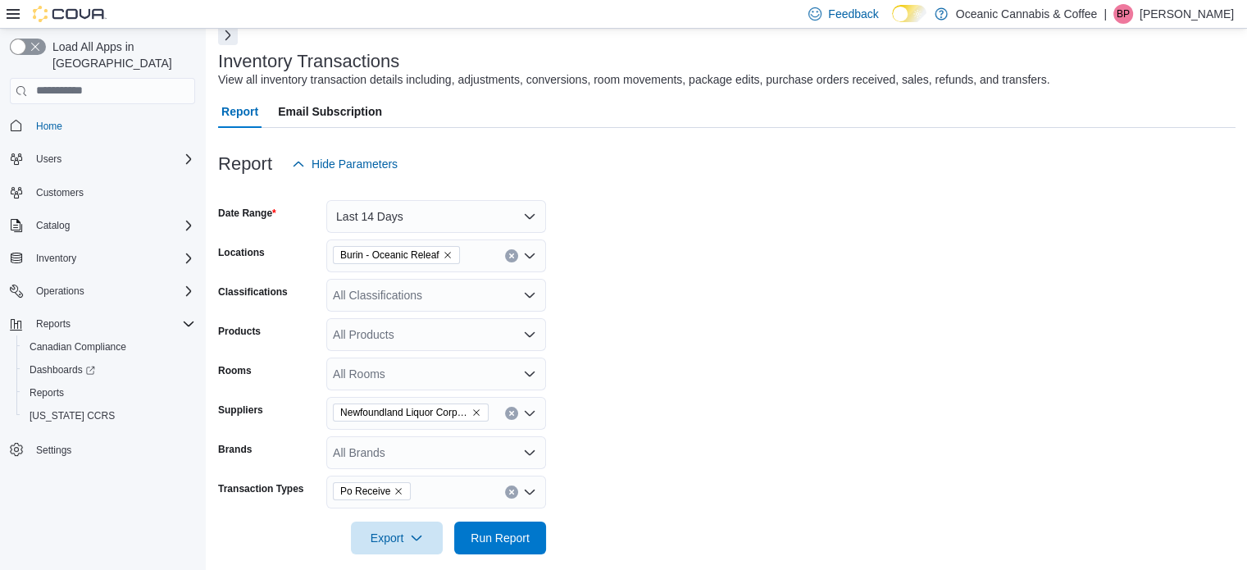
click at [722, 418] on form "Date Range Last 14 Days Locations Burin - Oceanic Releaf Classifications All Cl…" at bounding box center [726, 367] width 1017 height 374
click at [504, 545] on span "Run Report" at bounding box center [500, 537] width 72 height 33
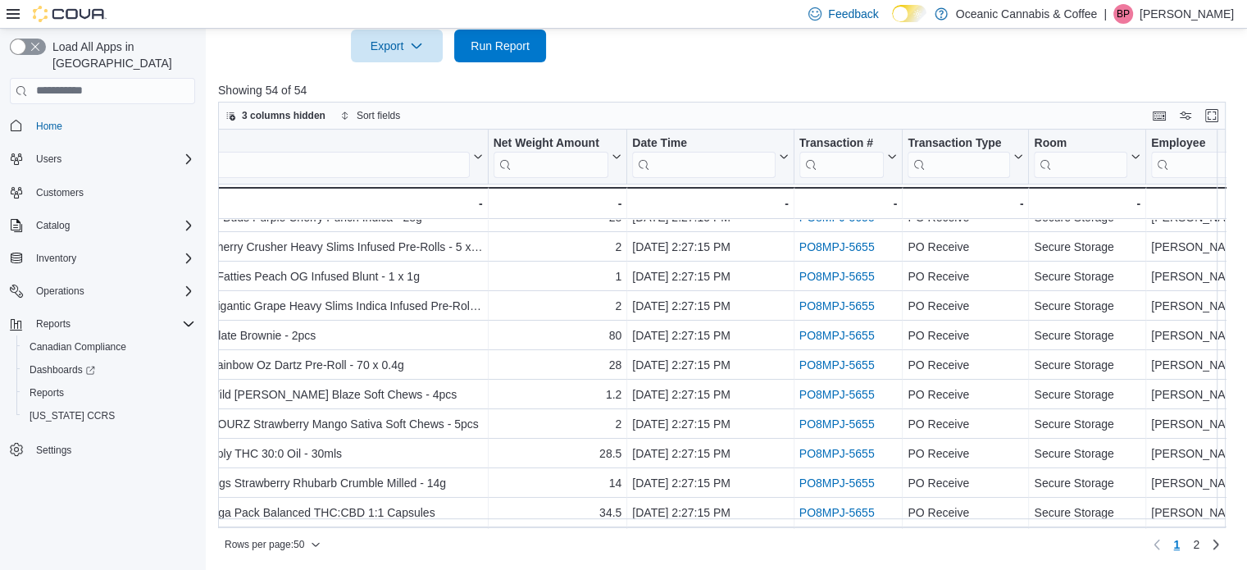
scroll to position [164, 436]
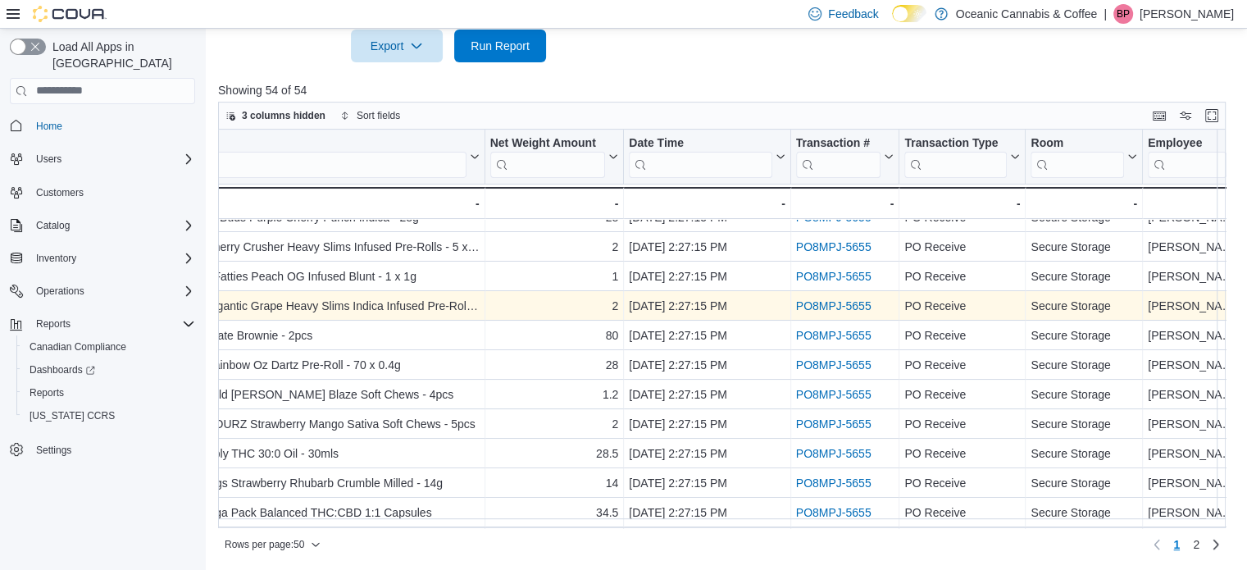
click at [813, 304] on link "PO8MPJ-5655" at bounding box center [833, 305] width 75 height 13
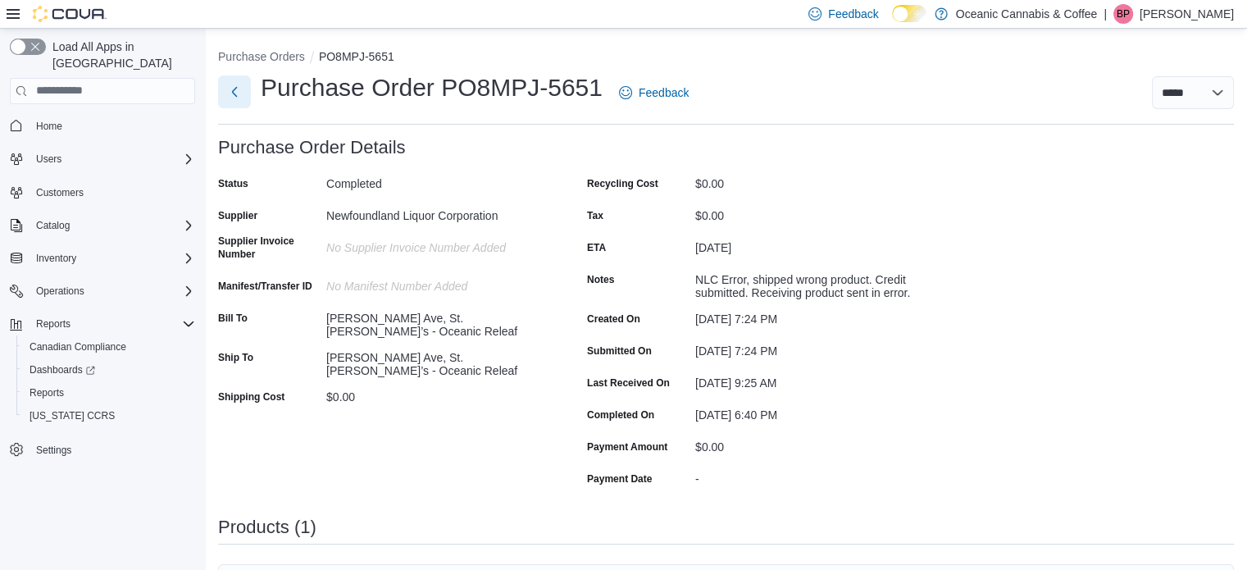
click at [239, 90] on button "Next" at bounding box center [234, 91] width 33 height 33
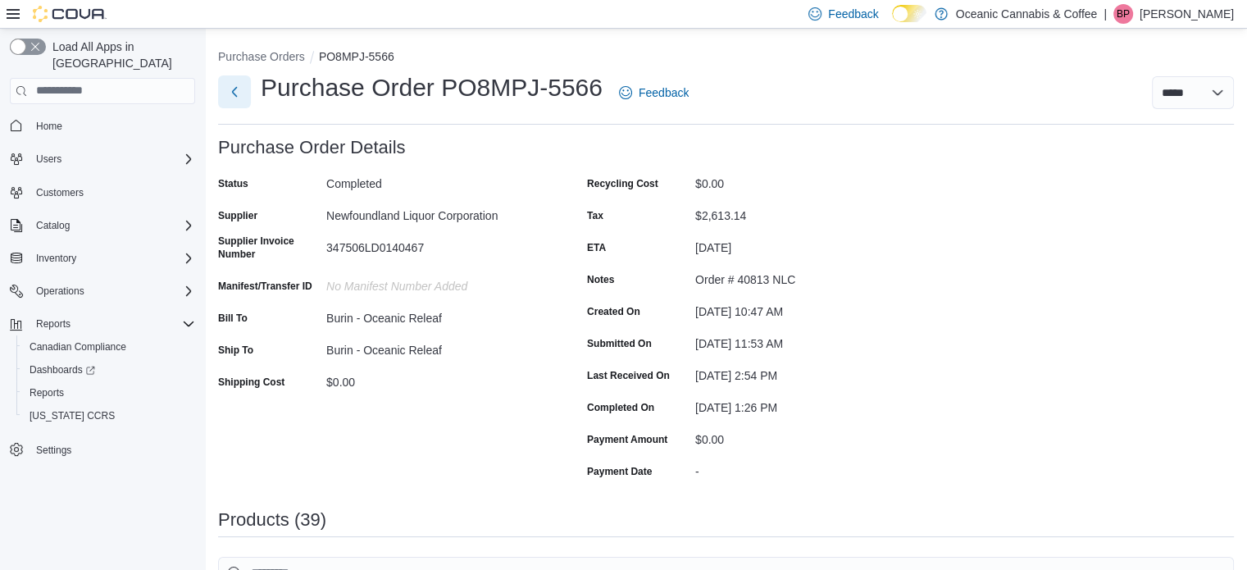
click at [221, 98] on button "Next" at bounding box center [234, 91] width 33 height 33
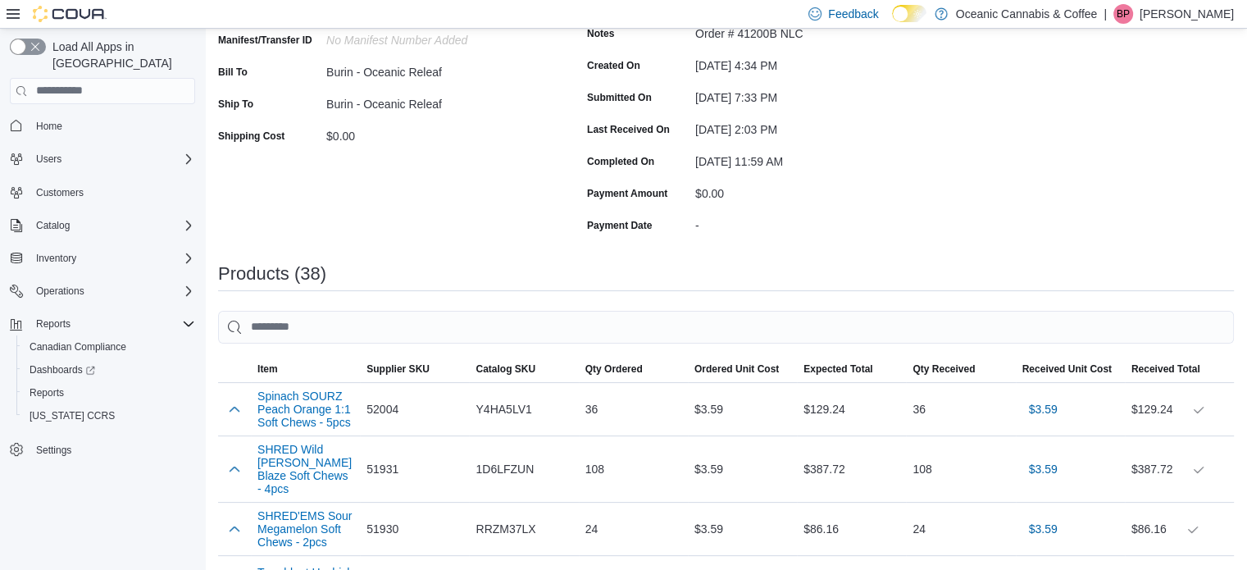
scroll to position [164, 0]
